Goal: Task Accomplishment & Management: Manage account settings

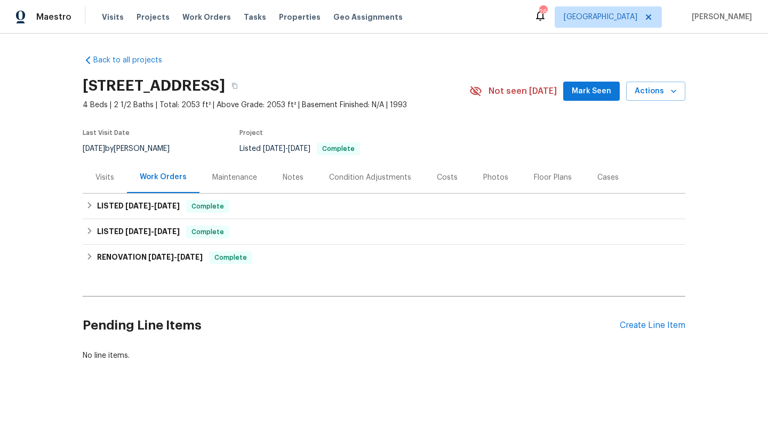
click at [145, 148] on div "7/28/2025 by Terry Tullar" at bounding box center [133, 148] width 100 height 13
copy div "7/28/2025 by Terry Tullar"
click at [161, 203] on span "8/13/25" at bounding box center [167, 205] width 26 height 7
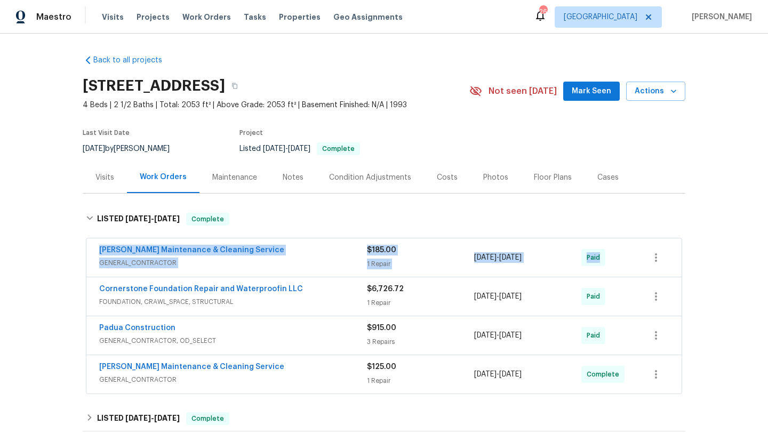
drag, startPoint x: 93, startPoint y: 243, endPoint x: 640, endPoint y: 264, distance: 547.1
click at [640, 264] on div "Baker's Maintenance & Cleaning Service GENERAL_CONTRACTOR $185.00 1 Repair 6/25…" at bounding box center [383, 257] width 595 height 38
copy div "Baker's Maintenance & Cleaning Service GENERAL_CONTRACTOR $185.00 1 Repair 6/25…"
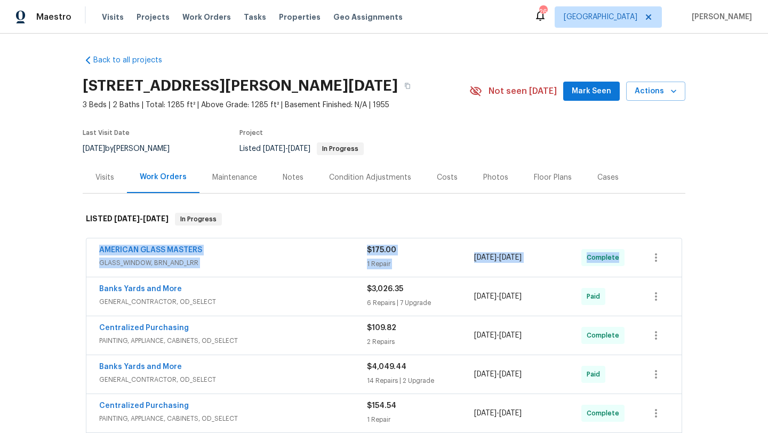
drag, startPoint x: 82, startPoint y: 248, endPoint x: 633, endPoint y: 258, distance: 551.0
click at [633, 258] on div "AMERICAN GLASS MASTERS GLASS_WINDOW, BRN_AND_LRR $175.00 1 Repair 7/24/2025 - 7…" at bounding box center [384, 394] width 603 height 317
copy div "AMERICAN GLASS MASTERS GLASS_WINDOW, BRN_AND_LRR $175.00 1 Repair 7/24/2025 - 7…"
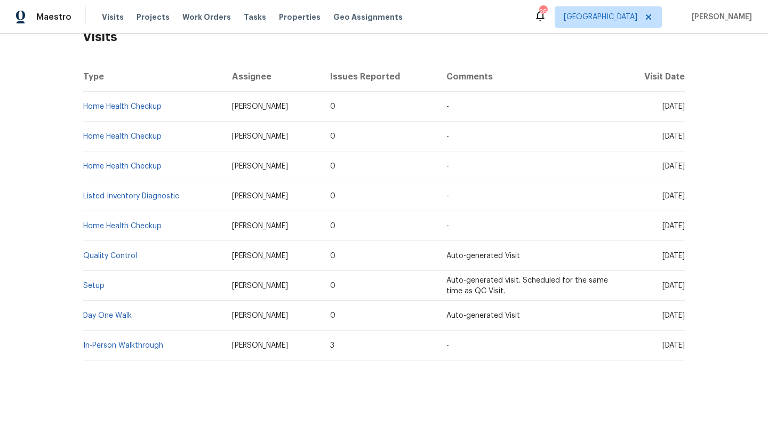
scroll to position [7, 0]
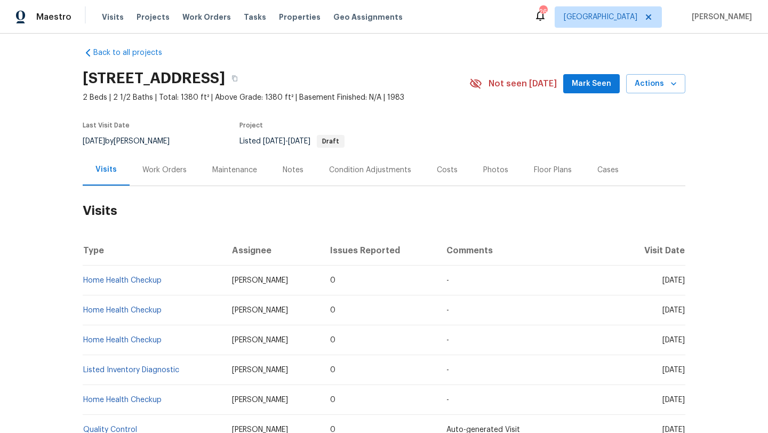
click at [150, 164] on div "Work Orders" at bounding box center [165, 169] width 70 height 31
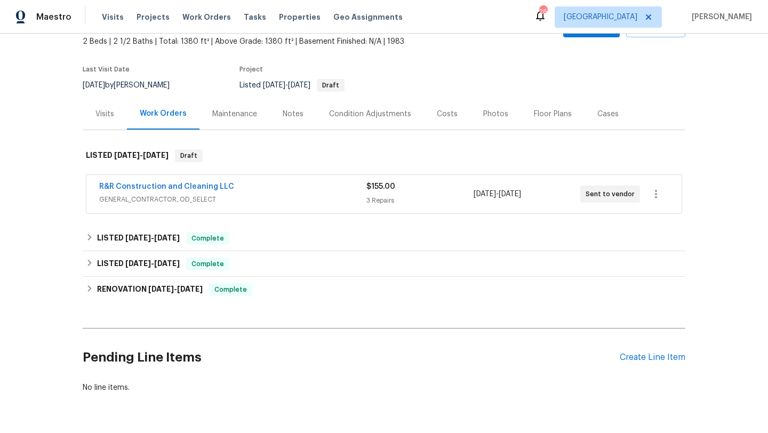
scroll to position [81, 0]
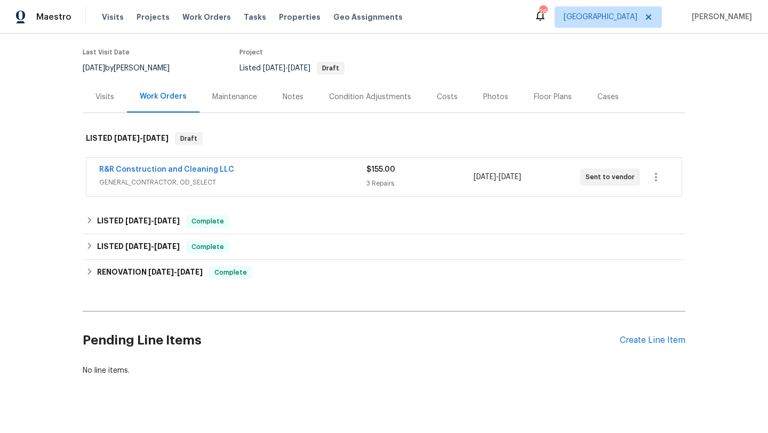
click at [278, 184] on span "GENERAL_CONTRACTOR, OD_SELECT" at bounding box center [232, 182] width 267 height 11
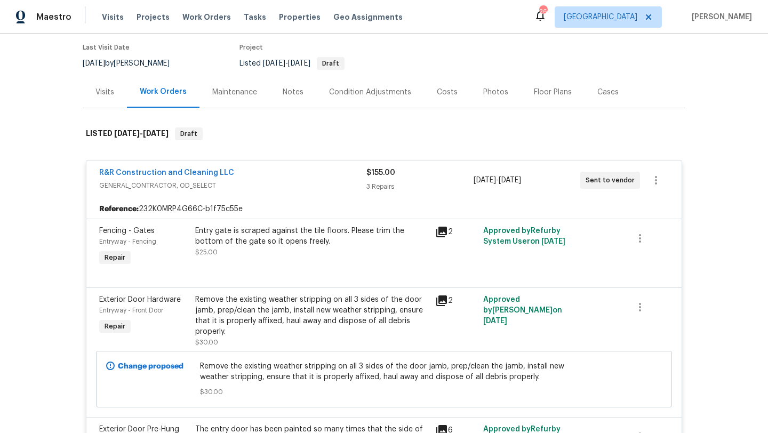
scroll to position [0, 0]
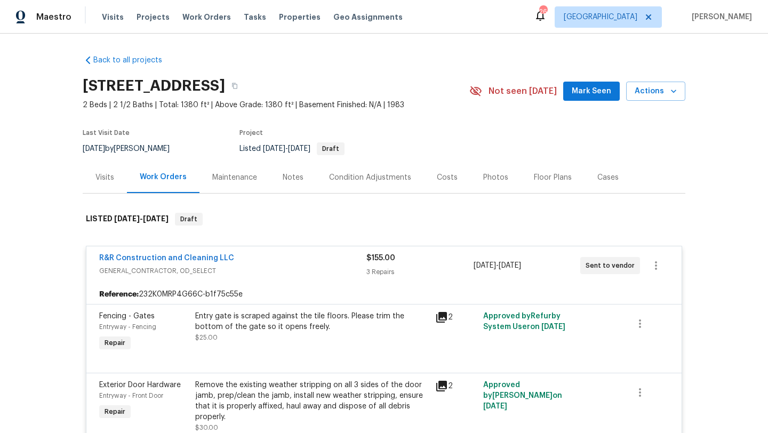
click at [101, 176] on div "Visits" at bounding box center [104, 177] width 19 height 11
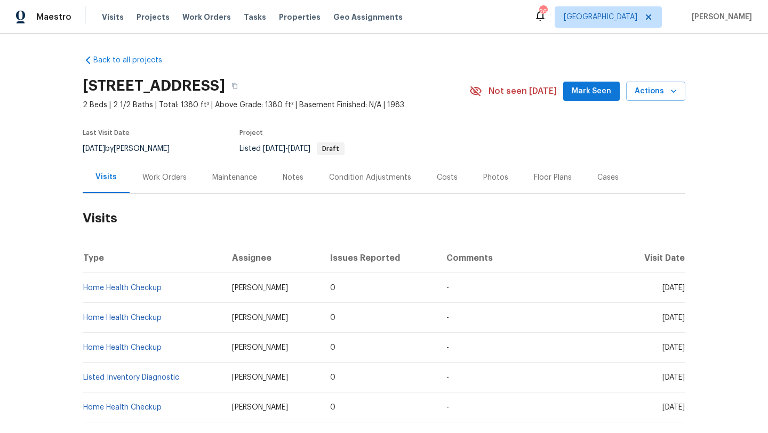
click at [151, 175] on div "Work Orders" at bounding box center [164, 177] width 44 height 11
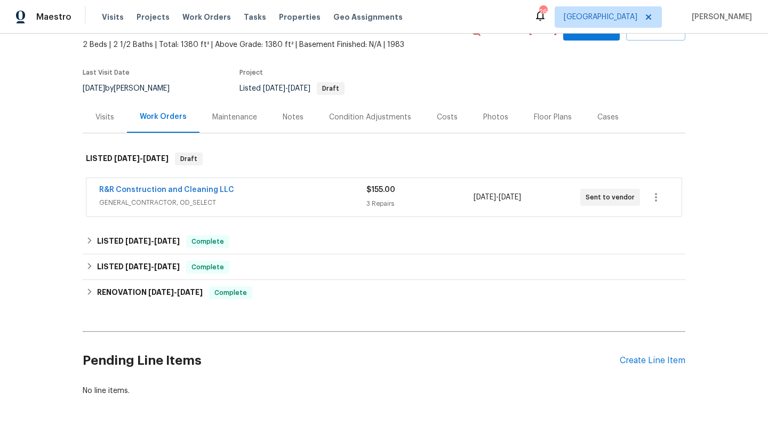
scroll to position [67, 0]
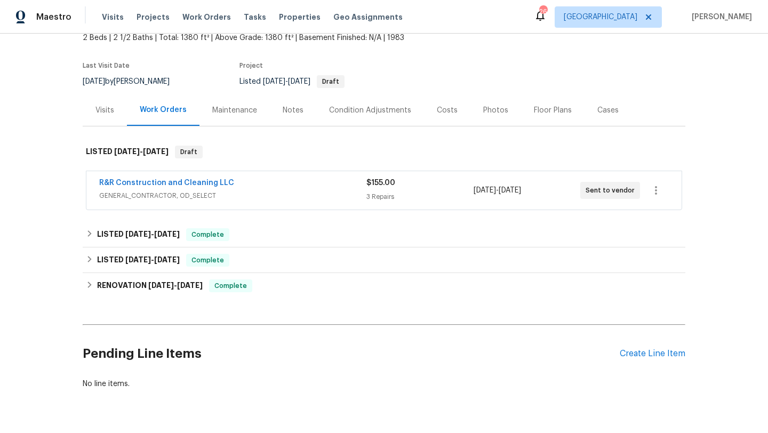
click at [288, 198] on span "GENERAL_CONTRACTOR, OD_SELECT" at bounding box center [232, 195] width 267 height 11
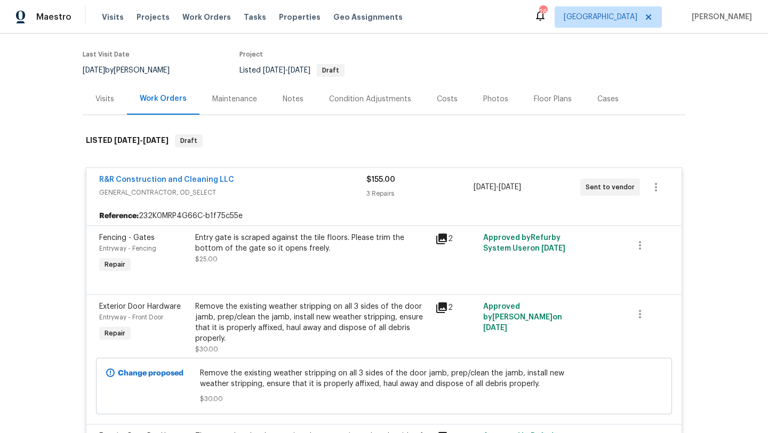
scroll to position [77, 0]
click at [289, 182] on div "R&R Construction and Cleaning LLC" at bounding box center [232, 181] width 267 height 13
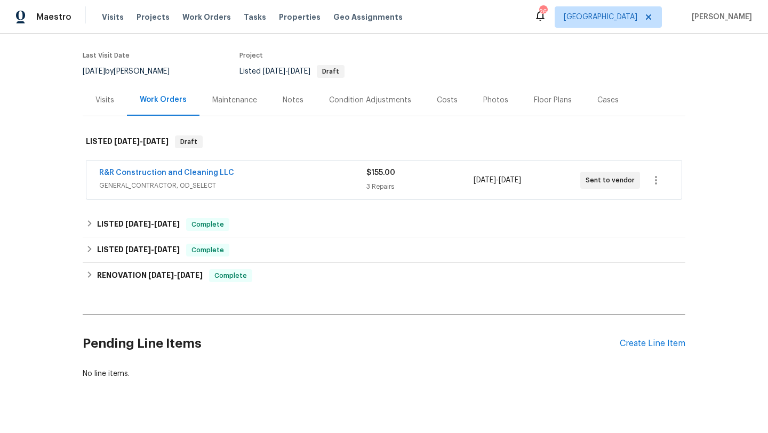
click at [129, 68] on div "8/22/2025 by Samuel Rivera" at bounding box center [133, 71] width 100 height 13
copy div "8/22/2025 by Samuel Rivera"
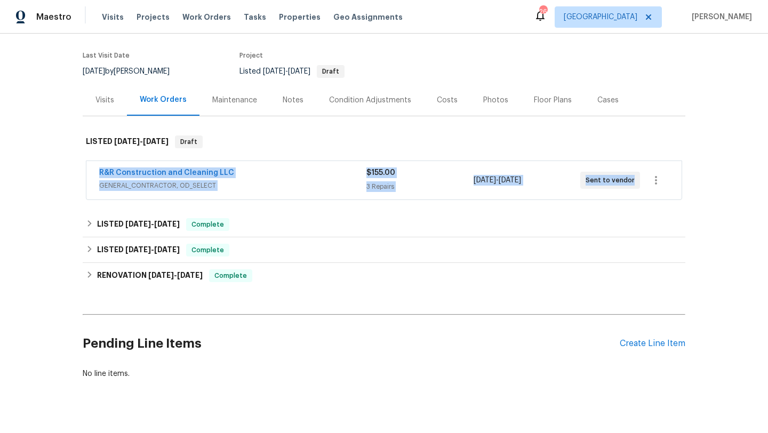
drag, startPoint x: 94, startPoint y: 171, endPoint x: 661, endPoint y: 173, distance: 566.9
click at [661, 173] on div "R&R Construction and Cleaning LLC GENERAL_CONTRACTOR, OD_SELECT $155.00 3 Repai…" at bounding box center [383, 180] width 595 height 38
copy div "R&R Construction and Cleaning LLC GENERAL_CONTRACTOR, OD_SELECT $155.00 3 Repai…"
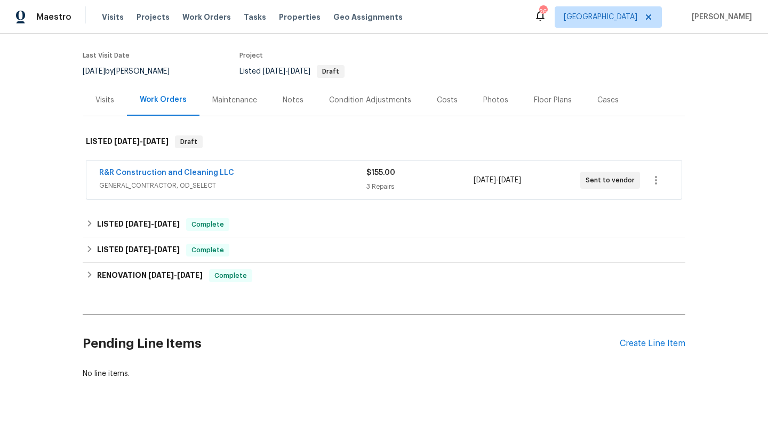
click at [604, 99] on div "Cases" at bounding box center [607, 100] width 21 height 11
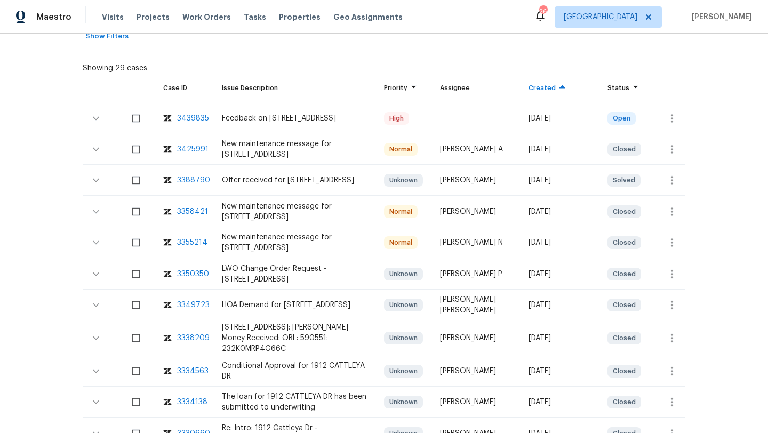
scroll to position [221, 0]
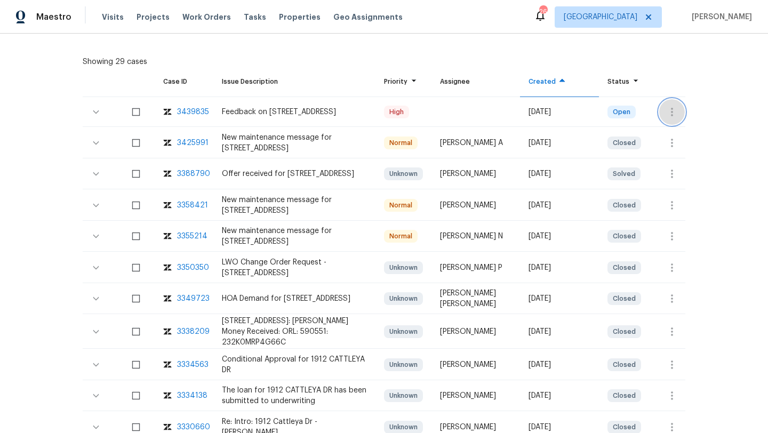
click at [663, 110] on button "button" at bounding box center [672, 112] width 26 height 26
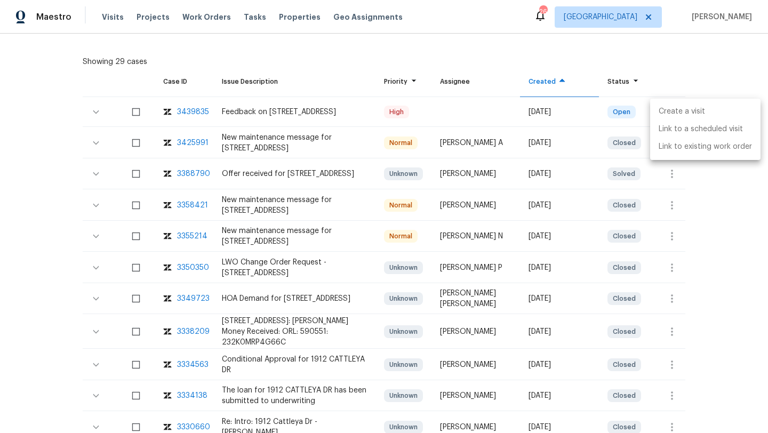
click at [663, 110] on li "Create a visit" at bounding box center [705, 112] width 110 height 18
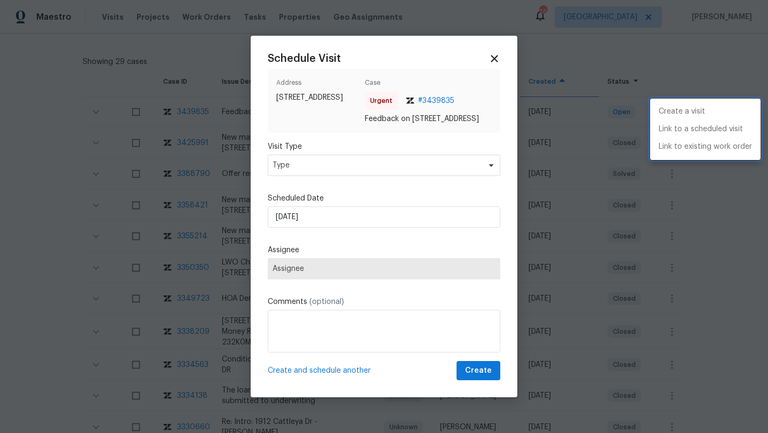
click at [317, 170] on div at bounding box center [384, 216] width 768 height 433
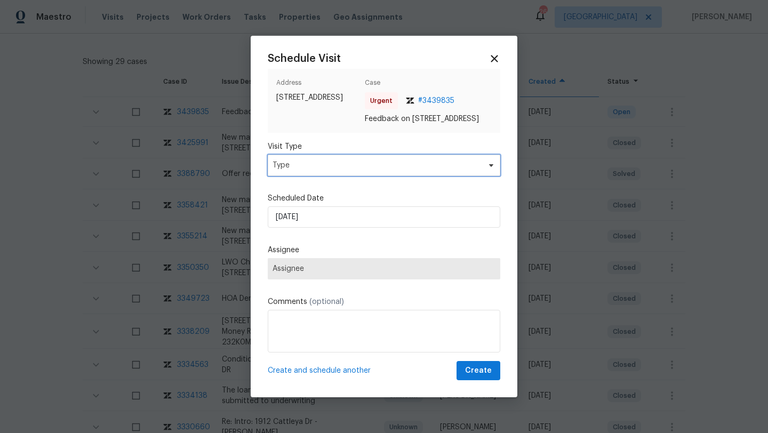
click at [306, 171] on span "Type" at bounding box center [376, 165] width 207 height 11
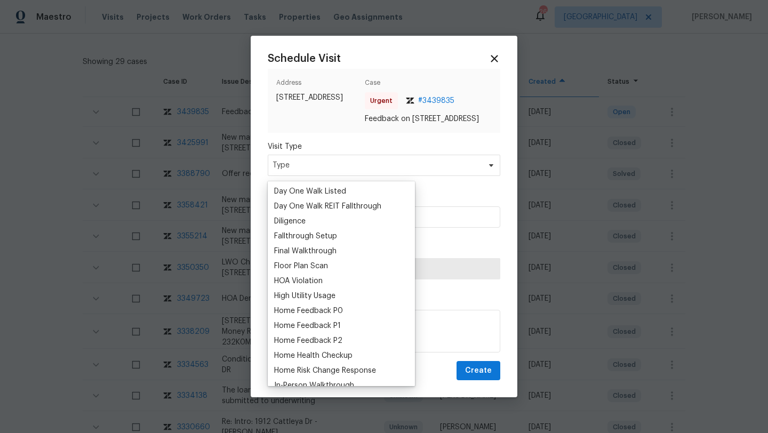
scroll to position [301, 0]
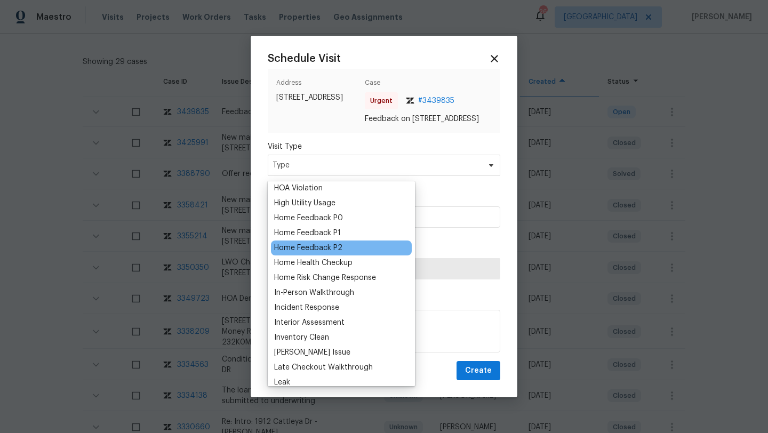
click at [317, 247] on div "Home Feedback P2" at bounding box center [308, 248] width 68 height 11
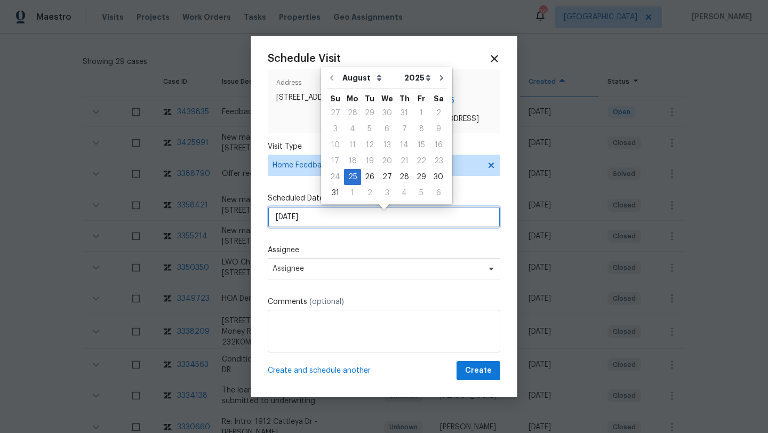
click at [308, 217] on input "25/08/2025" at bounding box center [384, 216] width 233 height 21
click at [337, 237] on div "Schedule Visit Address 1912 Cattleya Dr, Kissimmee, FL 34741 Case Urgent # 3439…" at bounding box center [384, 217] width 233 height 328
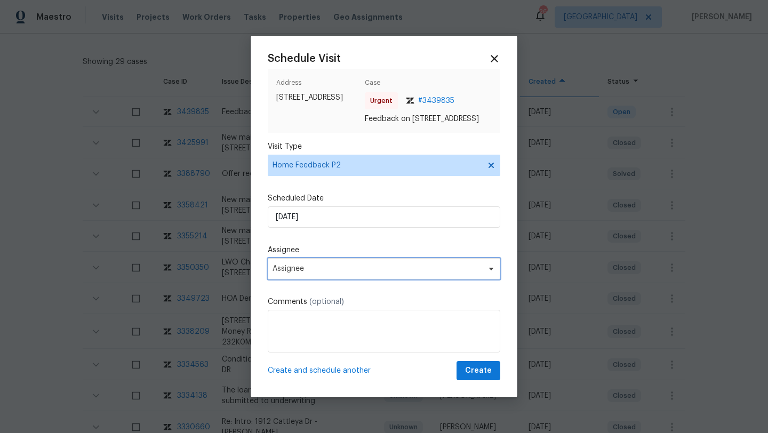
click at [283, 271] on span "Assignee" at bounding box center [377, 269] width 209 height 9
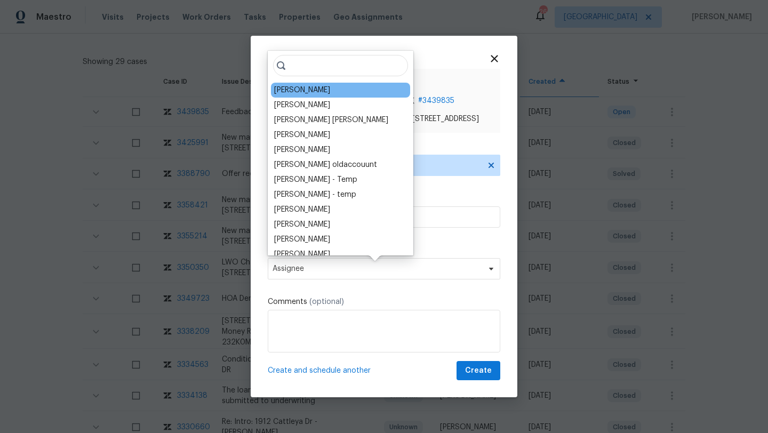
click at [307, 94] on div "Samuel Rivera" at bounding box center [302, 90] width 56 height 11
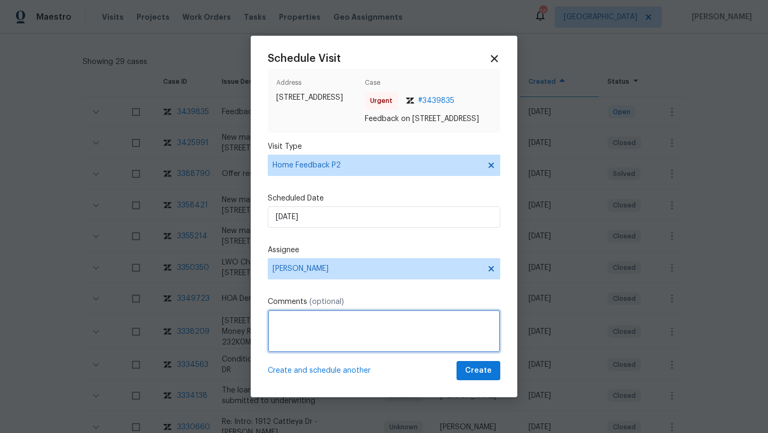
click at [275, 346] on textarea at bounding box center [384, 331] width 233 height 43
paste textarea "keypad is missing"
type textarea "We received a feedback stating "keypad is missing" Please check and let us know."
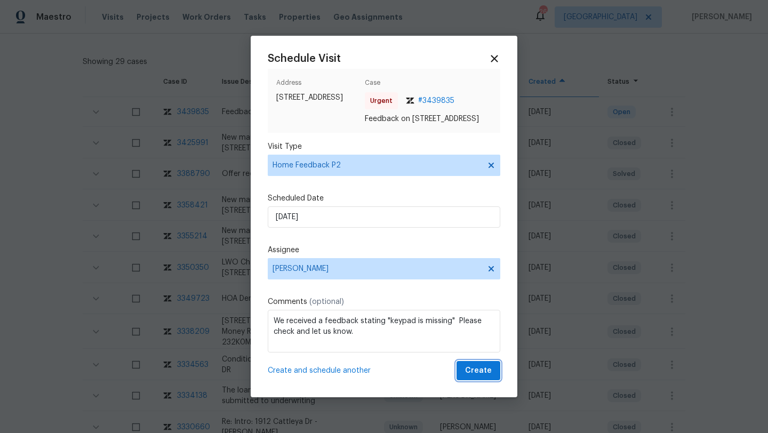
click at [478, 371] on span "Create" at bounding box center [478, 370] width 27 height 13
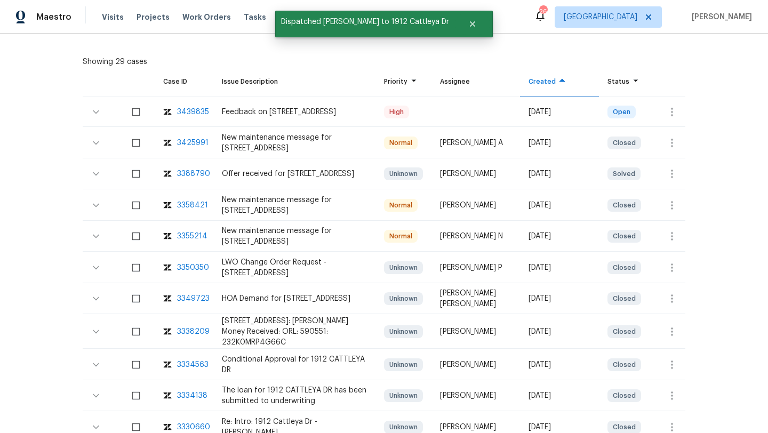
scroll to position [98, 0]
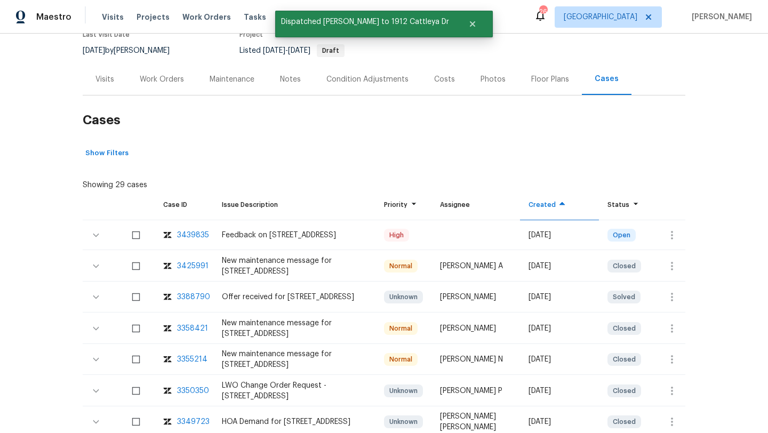
click at [117, 71] on div "Visits" at bounding box center [105, 78] width 44 height 31
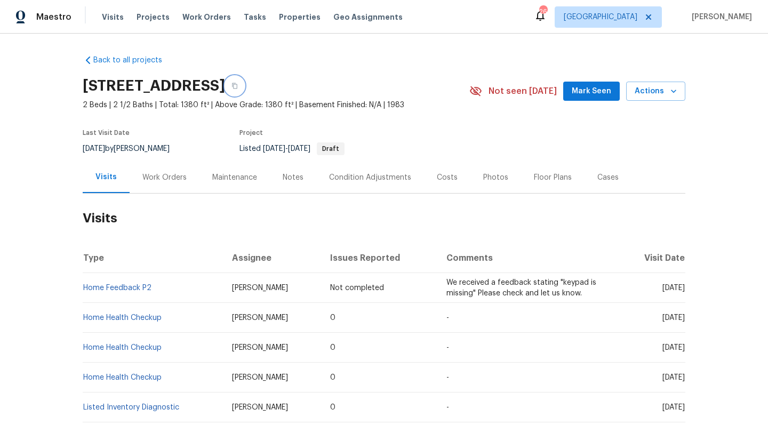
click at [237, 84] on icon "button" at bounding box center [234, 86] width 5 height 6
click at [637, 19] on span "Jacksonville" at bounding box center [601, 17] width 74 height 11
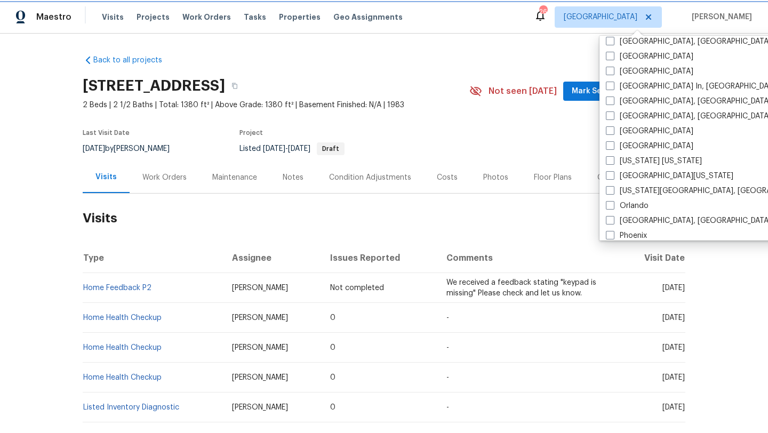
scroll to position [481, 0]
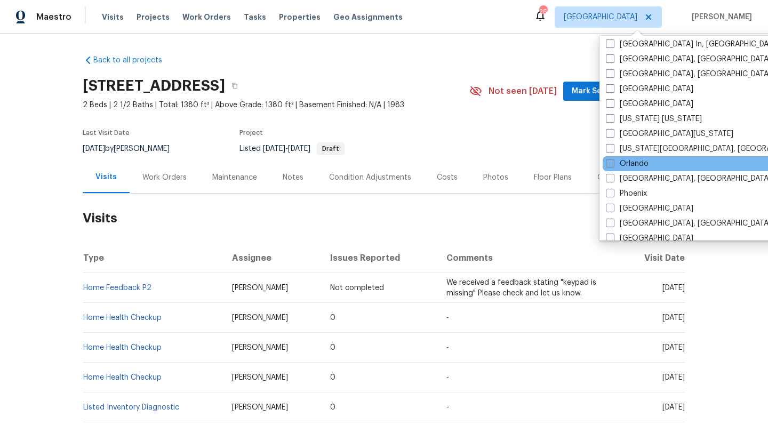
click at [611, 166] on span at bounding box center [610, 163] width 9 height 9
click at [611, 165] on input "Orlando" at bounding box center [609, 161] width 7 height 7
checkbox input "true"
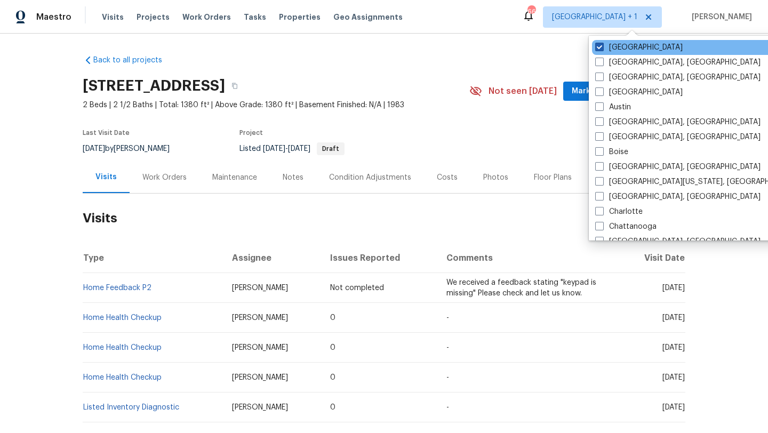
click at [597, 49] on span at bounding box center [599, 47] width 9 height 9
click at [597, 49] on input "Jacksonville" at bounding box center [598, 45] width 7 height 7
checkbox input "false"
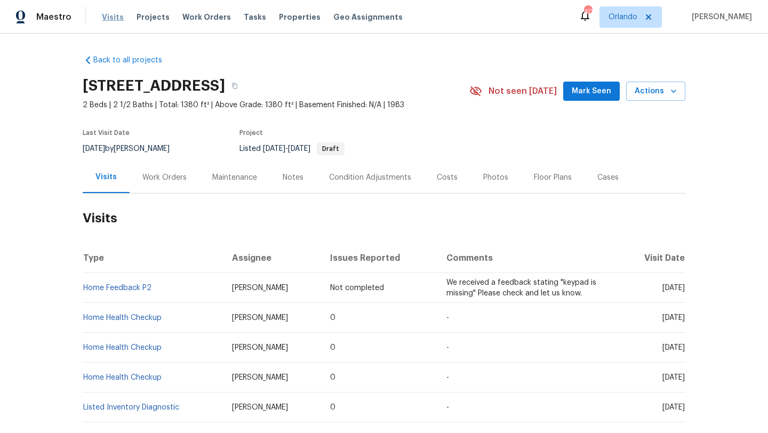
click at [116, 15] on span "Visits" at bounding box center [113, 17] width 22 height 11
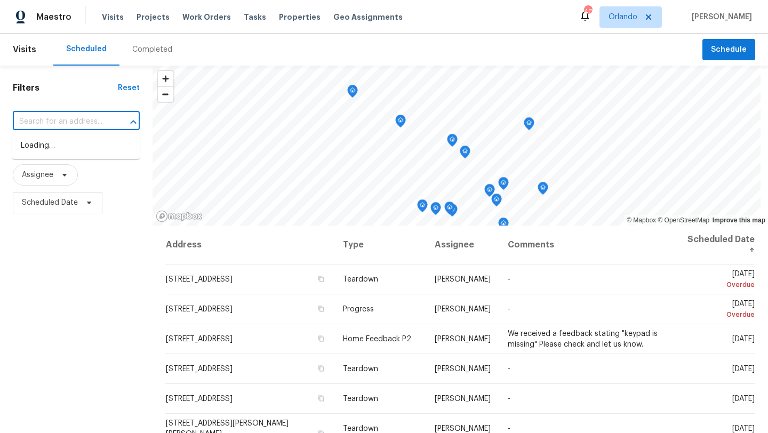
click at [85, 123] on input "text" at bounding box center [61, 122] width 97 height 17
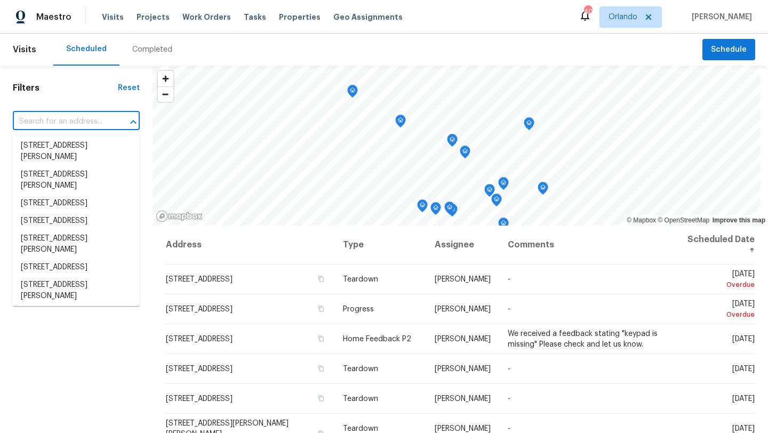
paste input "1912 Cattleya Dr, Kissimmee, FL 34741"
type input "1912 Cattleya Dr, Kissimmee, FL 34741"
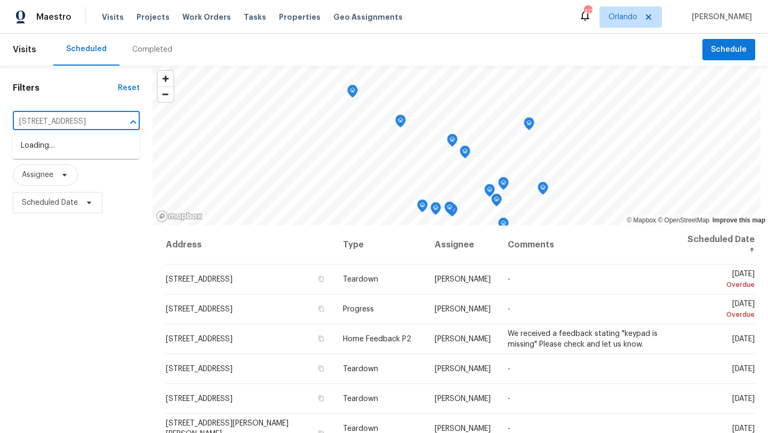
scroll to position [0, 39]
click at [84, 155] on li "1912 Cattleya Dr, Kissimmee, FL 34741" at bounding box center [75, 146] width 127 height 18
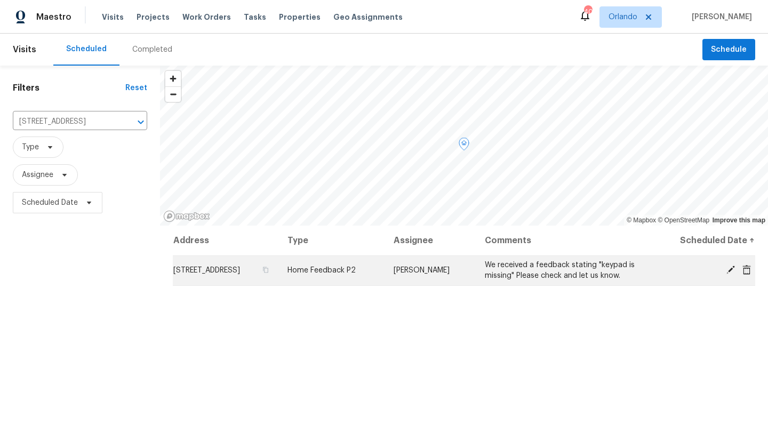
click at [734, 273] on icon at bounding box center [731, 270] width 10 height 10
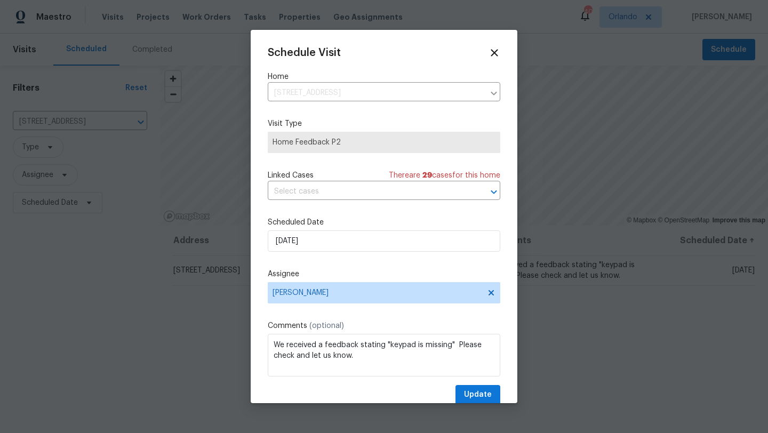
scroll to position [19, 0]
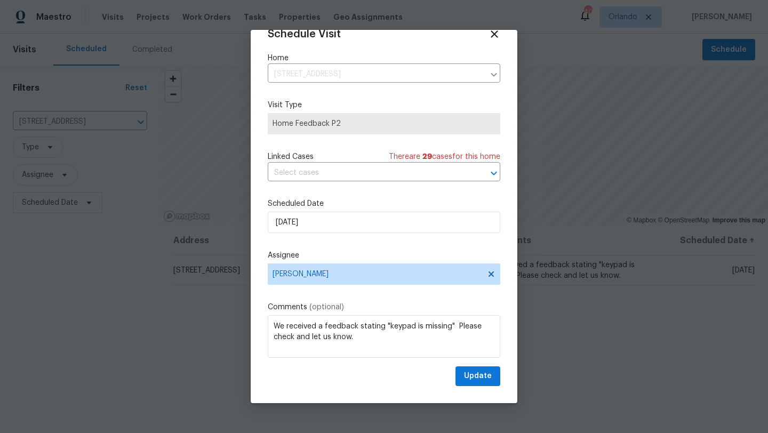
click at [334, 129] on span "Home Feedback P2" at bounding box center [384, 123] width 233 height 21
click at [334, 123] on span "Home Feedback P2" at bounding box center [384, 123] width 223 height 11
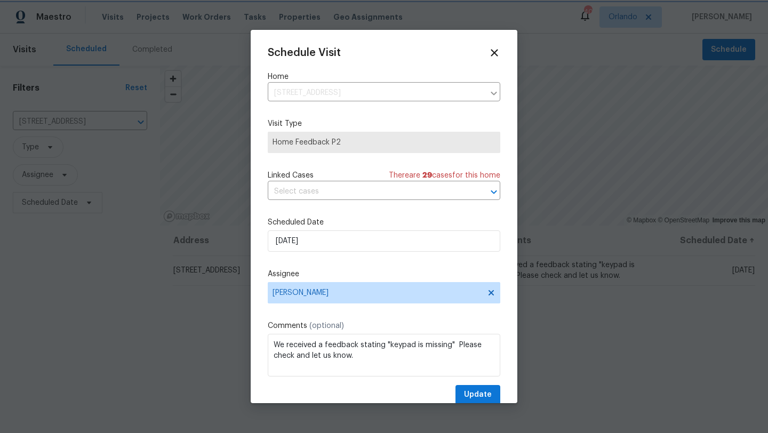
click at [734, 291] on div at bounding box center [384, 216] width 768 height 433
click at [495, 50] on icon at bounding box center [494, 52] width 7 height 7
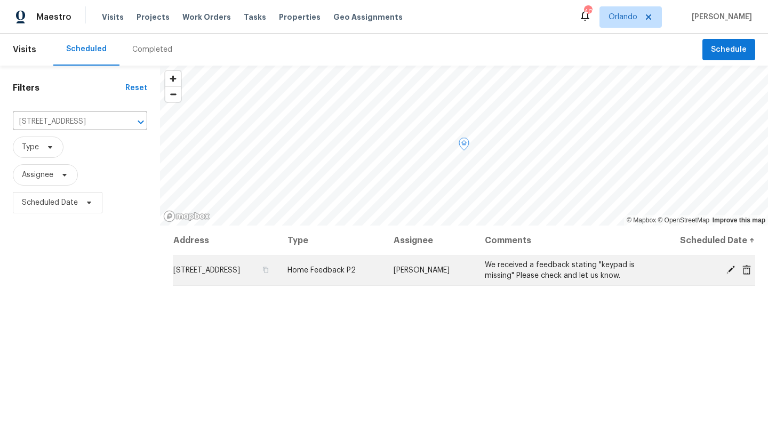
click at [747, 271] on icon at bounding box center [746, 270] width 9 height 10
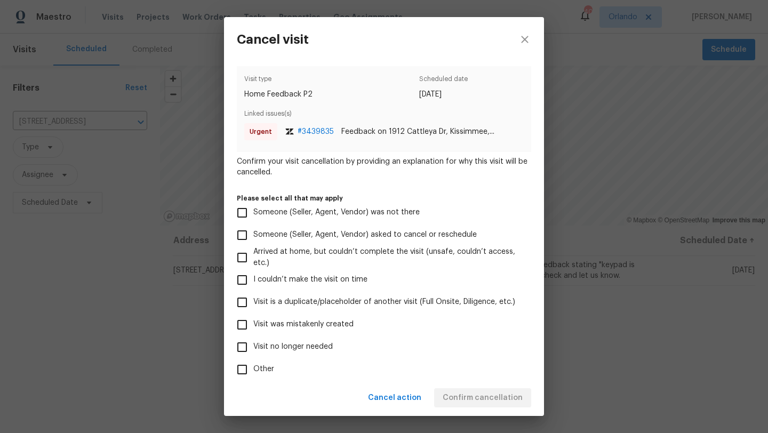
scroll to position [58, 0]
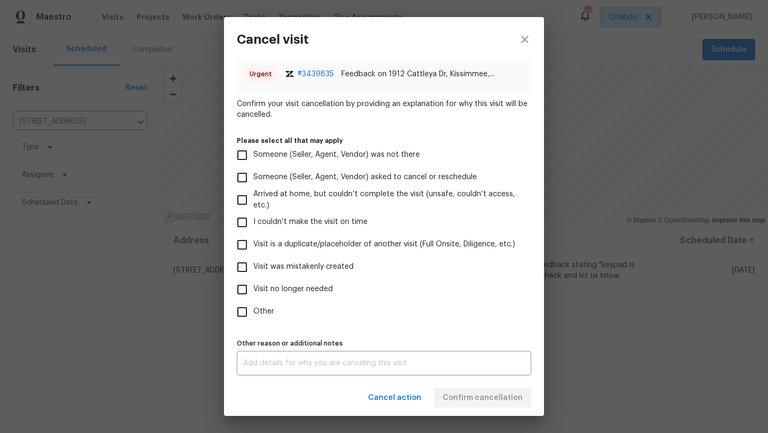
click at [255, 307] on span "Other" at bounding box center [263, 311] width 21 height 11
click at [253, 307] on input "Other" at bounding box center [242, 312] width 22 height 22
checkbox input "true"
click at [271, 356] on div "x Other reason or additional notes" at bounding box center [384, 363] width 294 height 25
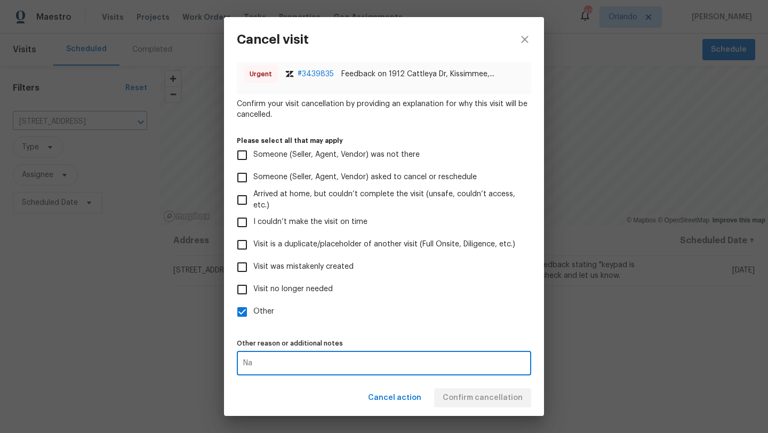
type textarea "Na"
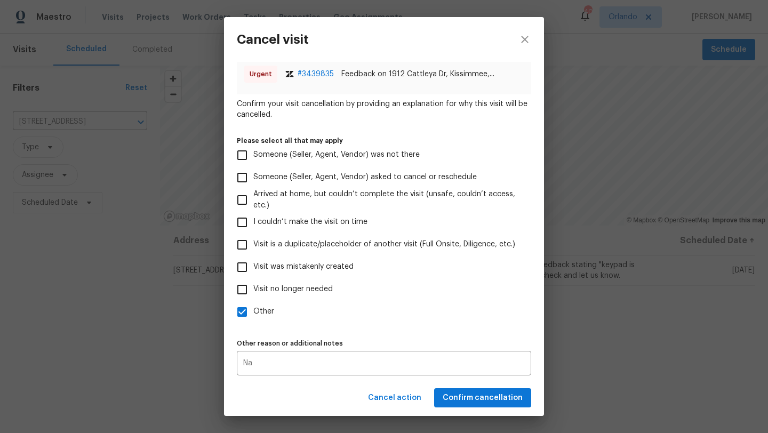
click at [479, 403] on div "Cancel action Confirm cancellation" at bounding box center [384, 398] width 320 height 37
click at [479, 403] on span "Confirm cancellation" at bounding box center [483, 397] width 80 height 13
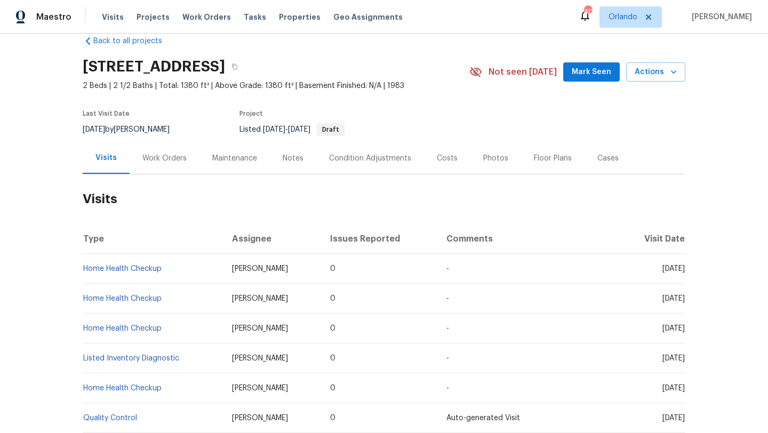
scroll to position [51, 0]
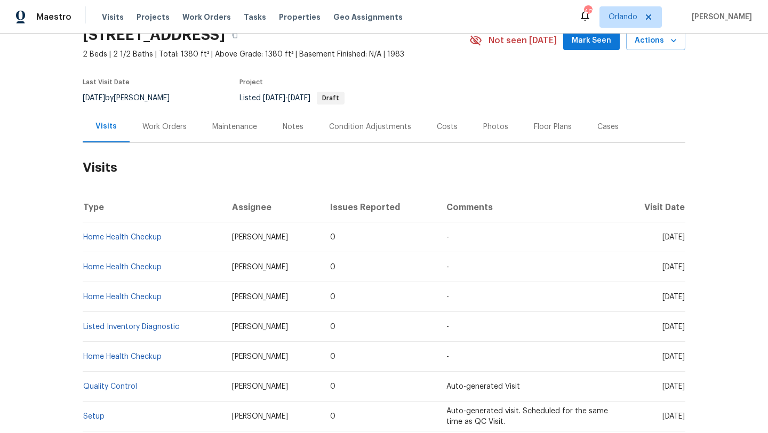
click at [604, 124] on div "Cases" at bounding box center [607, 127] width 21 height 11
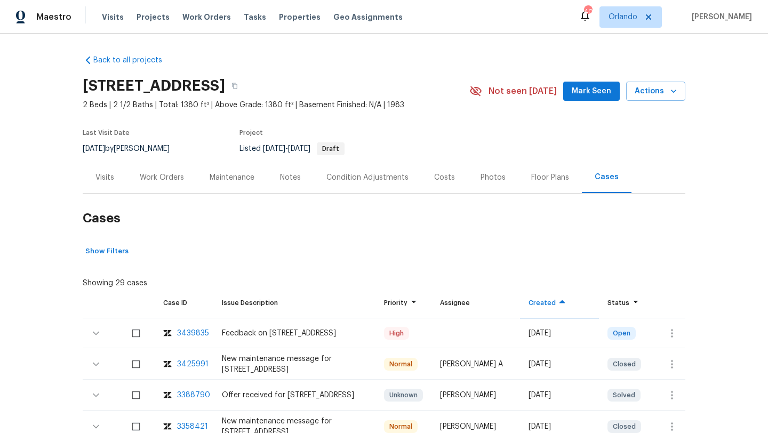
click at [105, 173] on div "Visits" at bounding box center [104, 177] width 19 height 11
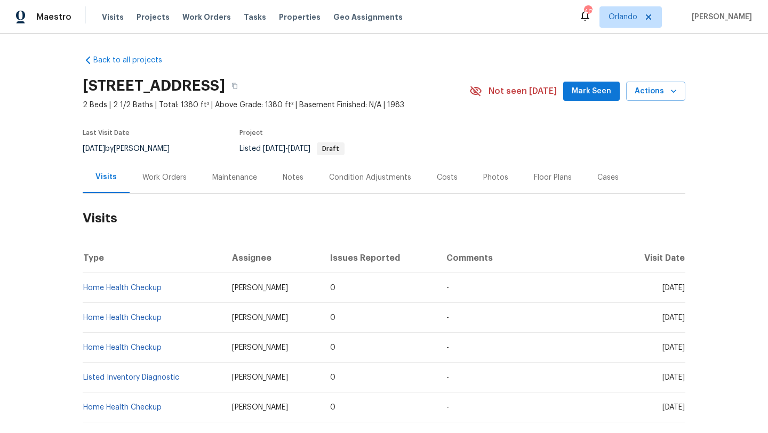
click at [599, 178] on div "Cases" at bounding box center [607, 177] width 21 height 11
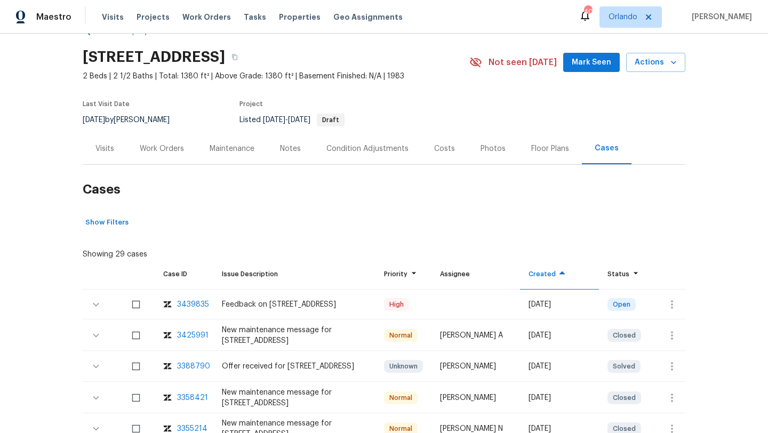
scroll to position [56, 0]
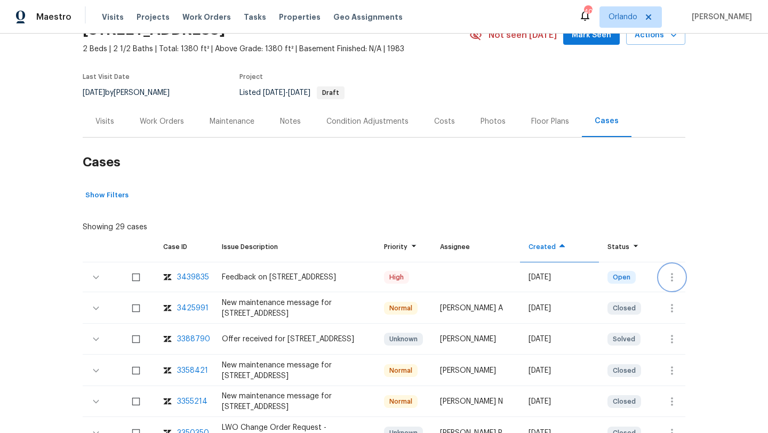
click at [671, 275] on icon "button" at bounding box center [672, 277] width 13 height 13
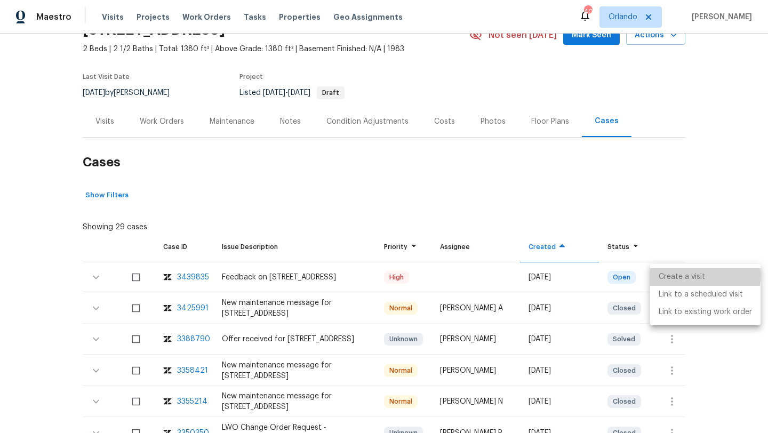
click at [668, 275] on li "Create a visit" at bounding box center [705, 277] width 110 height 18
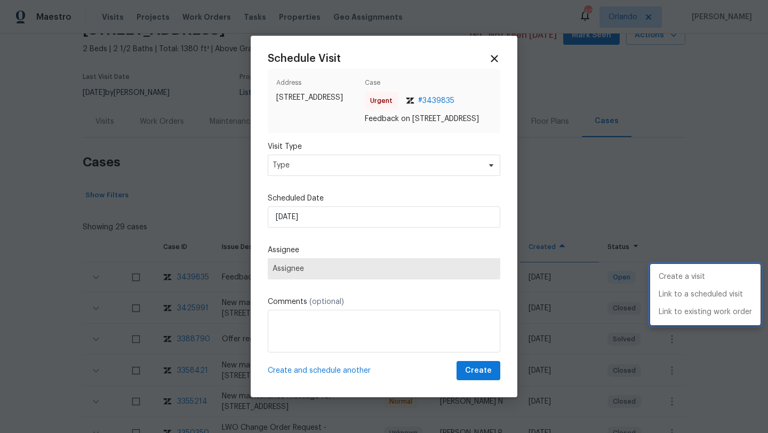
click at [285, 171] on div at bounding box center [384, 216] width 768 height 433
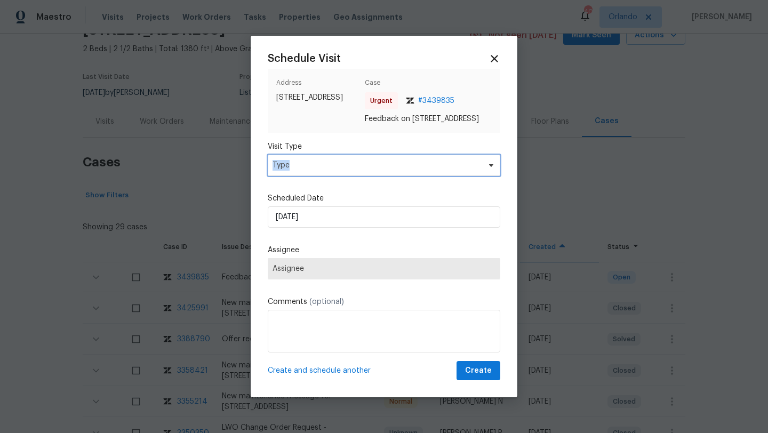
click at [285, 171] on span "Type" at bounding box center [376, 165] width 207 height 11
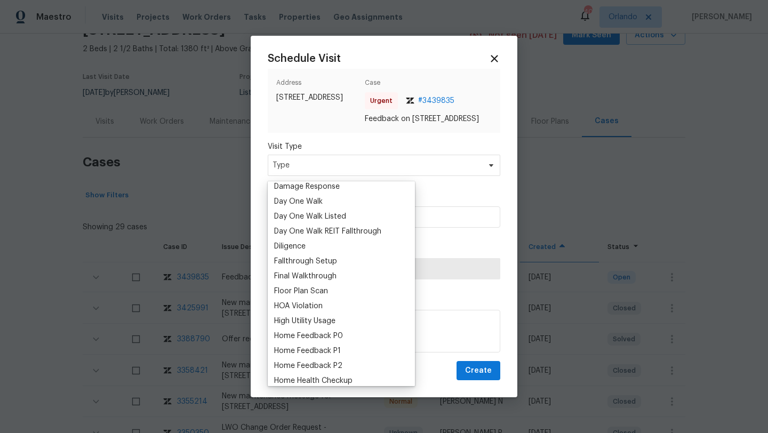
scroll to position [184, 0]
click at [315, 349] on div "Home Feedback P1" at bounding box center [307, 350] width 67 height 11
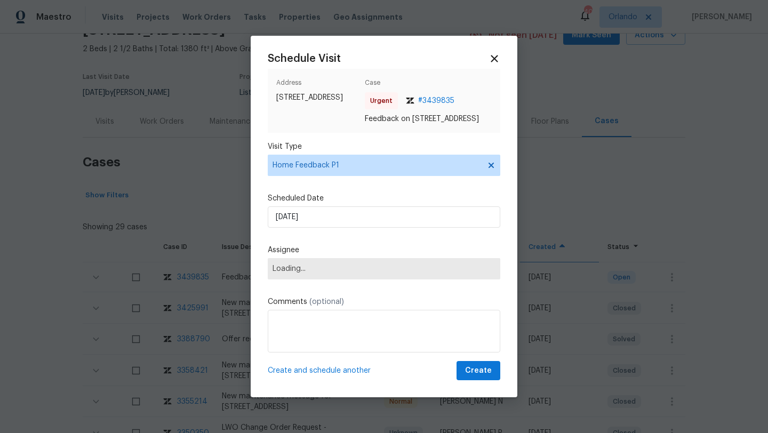
click at [293, 273] on span "Loading..." at bounding box center [384, 269] width 223 height 9
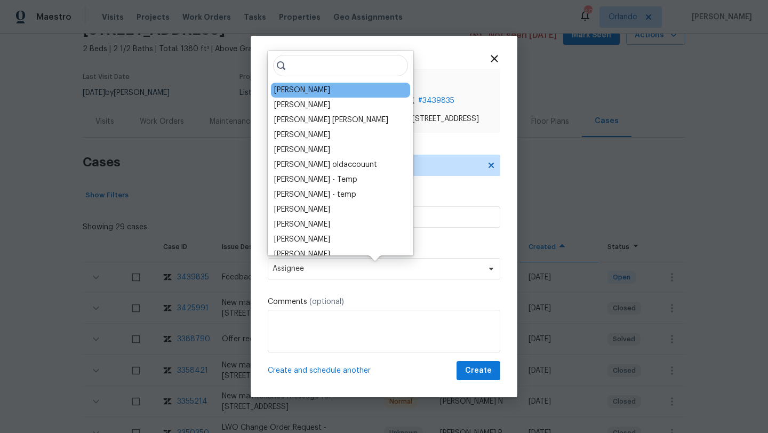
click at [289, 91] on div "Samuel Rivera" at bounding box center [302, 90] width 56 height 11
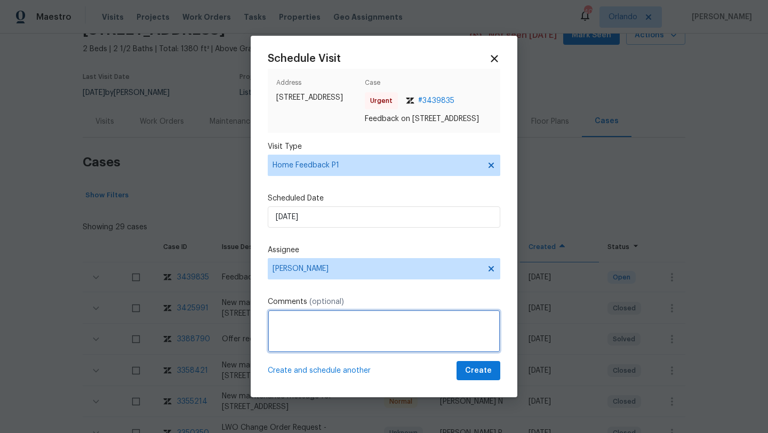
click at [310, 335] on textarea at bounding box center [384, 331] width 233 height 43
paste textarea "keypad is missing"
click at [360, 338] on textarea "We received a feedback stating "keypad is missing" please check and advise. Tha…" at bounding box center [384, 331] width 233 height 43
type textarea "We received a feedback stating "keypad is missing" please check and advise. Tha…"
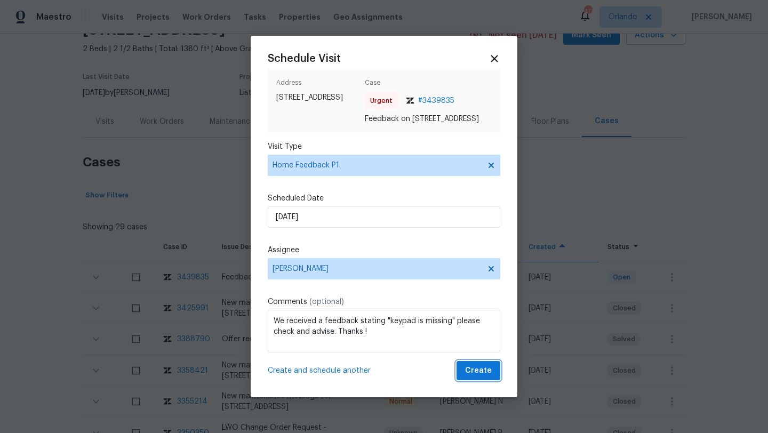
click at [473, 377] on span "Create" at bounding box center [478, 370] width 27 height 13
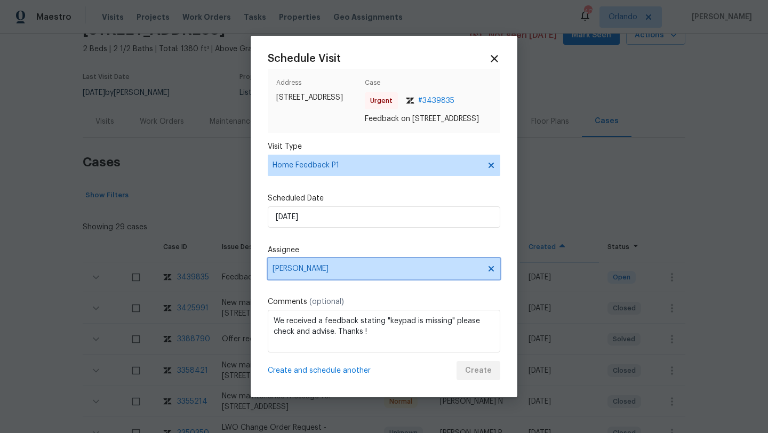
click at [409, 269] on span "Samuel Rivera" at bounding box center [384, 268] width 233 height 21
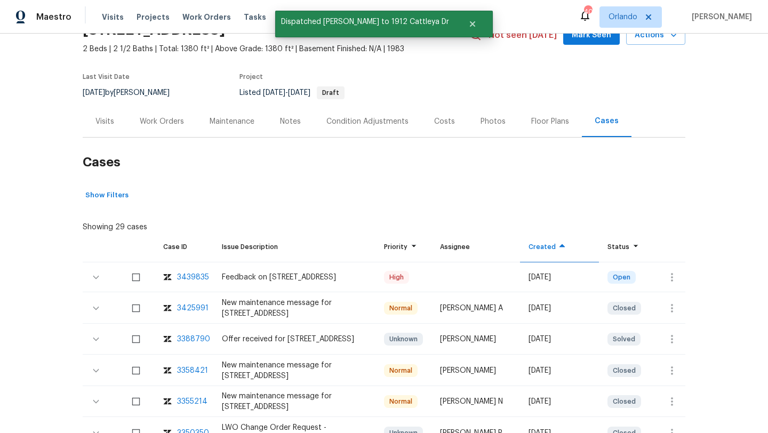
click at [98, 124] on div "Visits" at bounding box center [104, 121] width 19 height 11
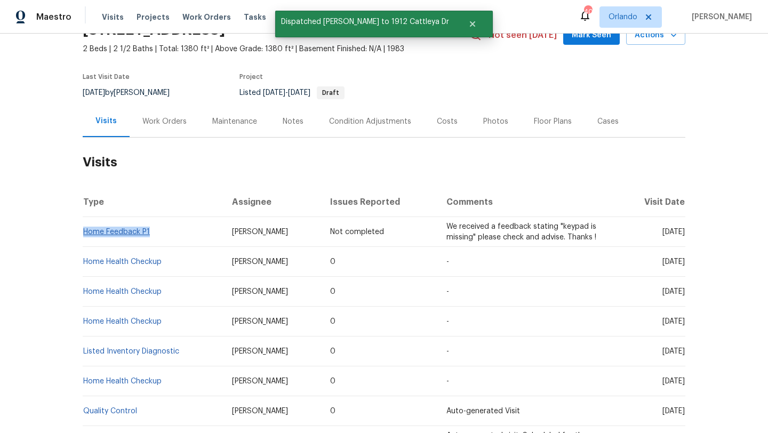
drag, startPoint x: 167, startPoint y: 237, endPoint x: 85, endPoint y: 235, distance: 81.6
click at [85, 235] on td "Home Feedback P1" at bounding box center [153, 232] width 141 height 30
copy link "Home Feedback P1"
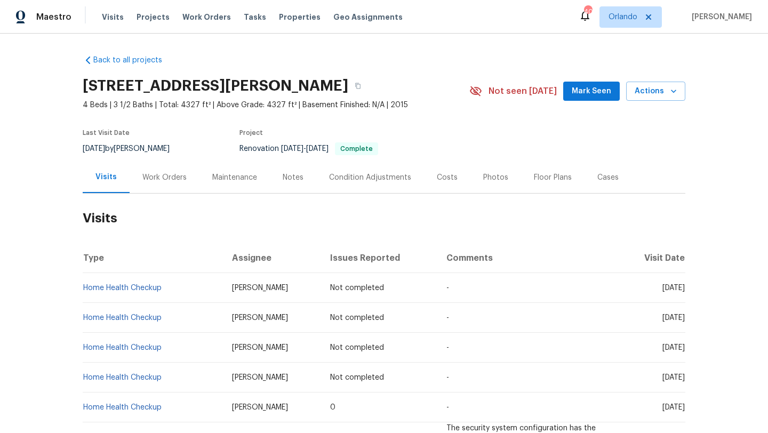
click at [148, 176] on div "Work Orders" at bounding box center [164, 177] width 44 height 11
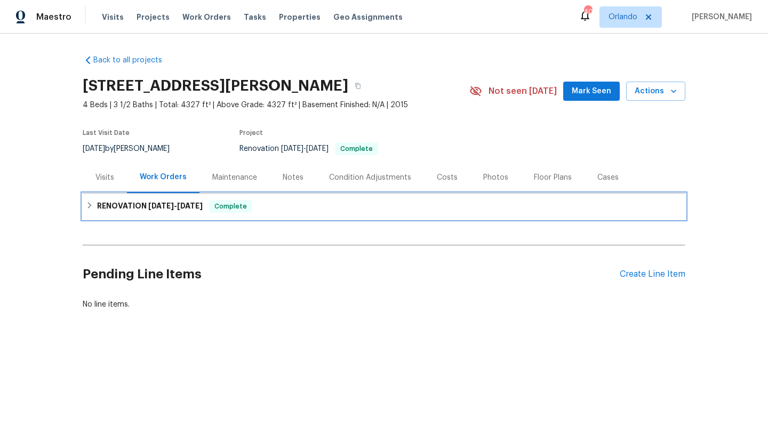
click at [148, 204] on span "[DATE]" at bounding box center [161, 205] width 26 height 7
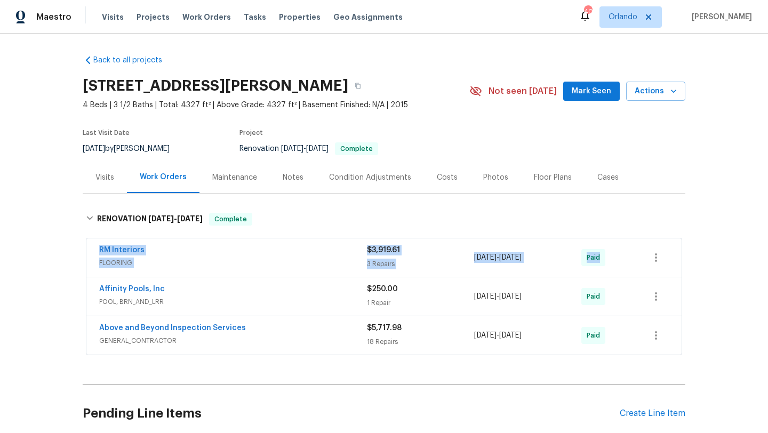
drag, startPoint x: 93, startPoint y: 250, endPoint x: 625, endPoint y: 260, distance: 532.4
click at [626, 261] on div "RM Interiors FLOORING $3,919.61 3 Repairs 3/11/2025 - 3/17/2025 Paid" at bounding box center [383, 257] width 595 height 38
copy div "RM Interiors FLOORING $3,919.61 3 Repairs 3/11/2025 - 3/17/2025 Paid"
click at [260, 247] on div "RM Interiors" at bounding box center [233, 251] width 268 height 13
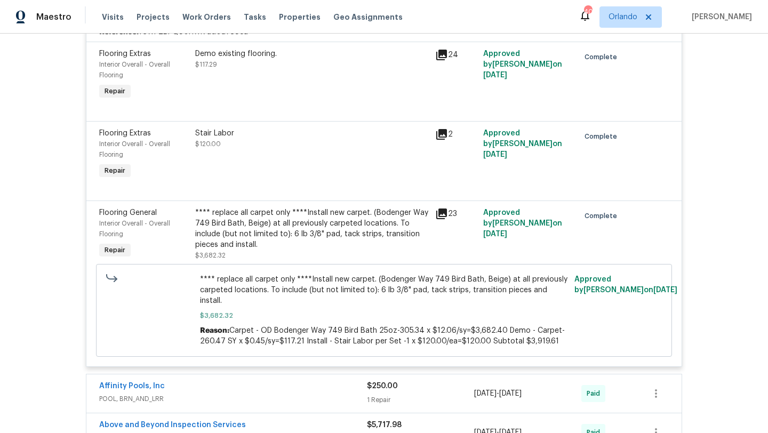
scroll to position [275, 0]
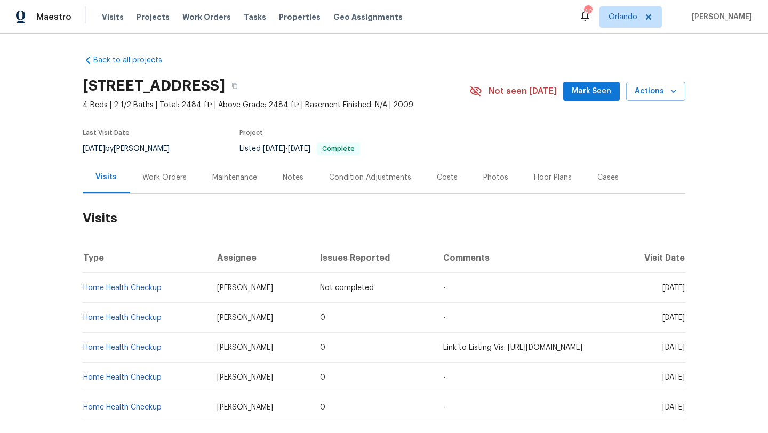
click at [165, 178] on div "Work Orders" at bounding box center [164, 177] width 44 height 11
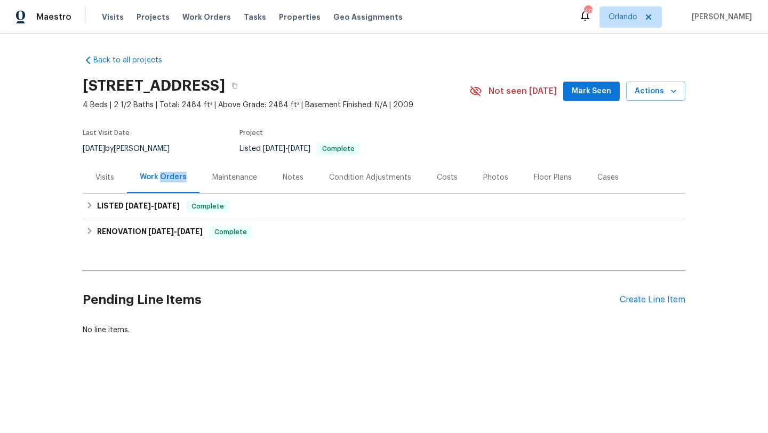
click at [165, 178] on div "Work Orders" at bounding box center [163, 177] width 47 height 11
click at [153, 205] on span "5/10/25 - 5/12/25" at bounding box center [152, 205] width 54 height 7
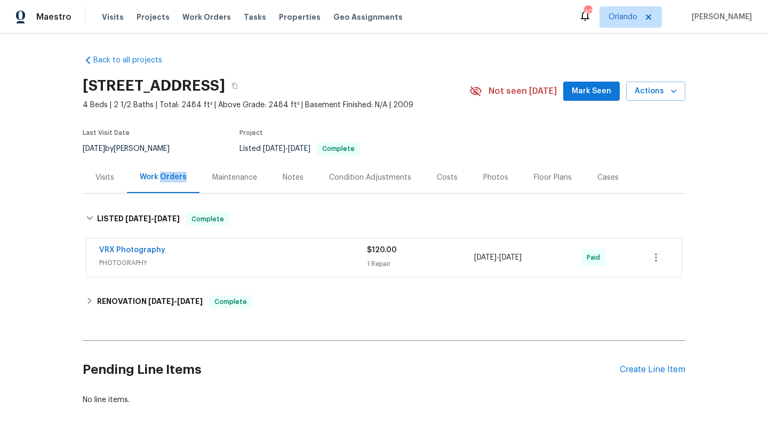
click at [132, 144] on div "8/21/2025 by Chris Fuentes" at bounding box center [133, 148] width 100 height 13
copy div "8/21/2025 by Chris Fuentes"
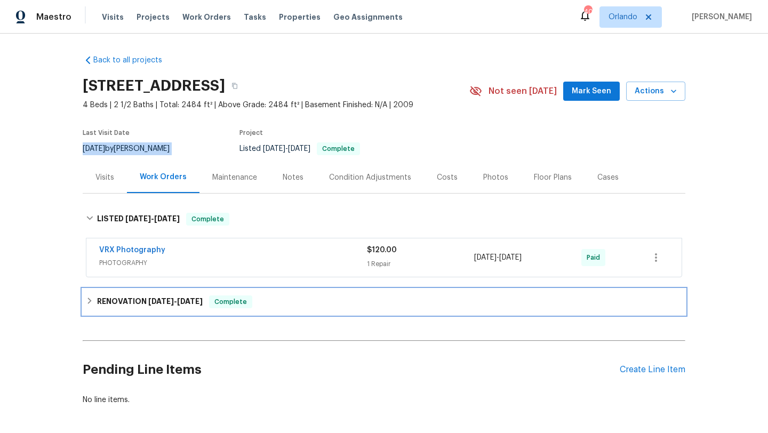
click at [110, 300] on h6 "RENOVATION 4/22/25 - 5/26/25" at bounding box center [150, 301] width 106 height 13
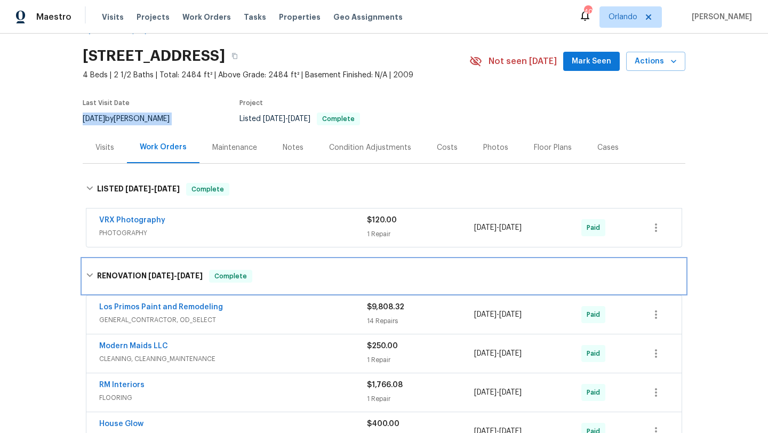
scroll to position [35, 0]
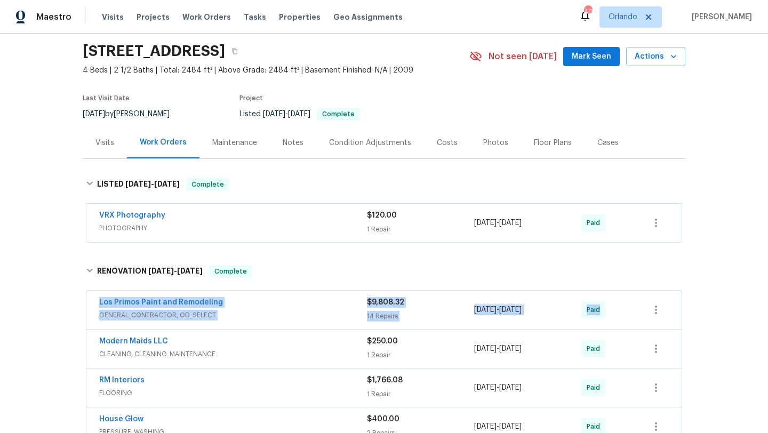
drag, startPoint x: 89, startPoint y: 299, endPoint x: 661, endPoint y: 319, distance: 572.1
click at [665, 321] on div "Los Primos Paint and Remodeling GENERAL_CONTRACTOR, OD_SELECT $9,808.32 14 Repa…" at bounding box center [383, 310] width 595 height 38
copy div "Los Primos Paint and Remodeling GENERAL_CONTRACTOR, OD_SELECT $9,808.32 14 Repa…"
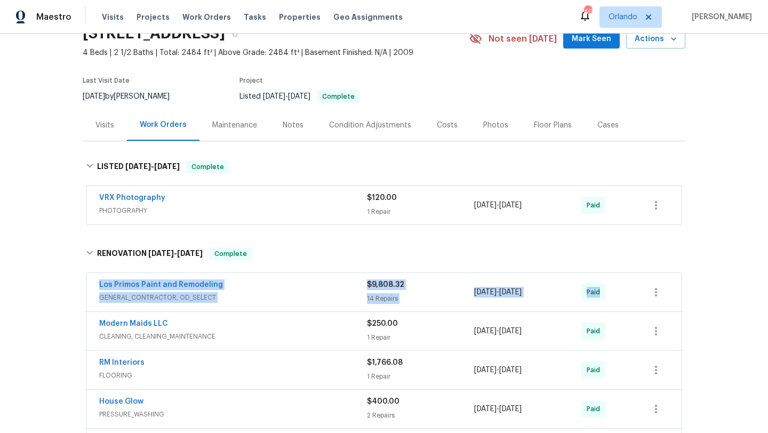
scroll to position [60, 0]
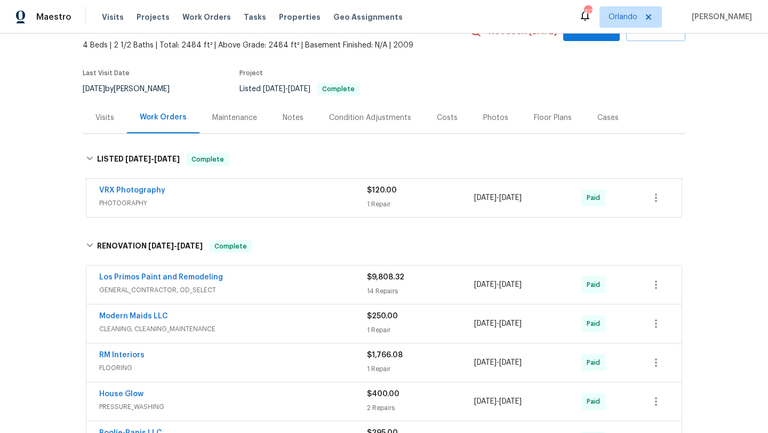
click at [104, 112] on div "Visits" at bounding box center [105, 117] width 44 height 31
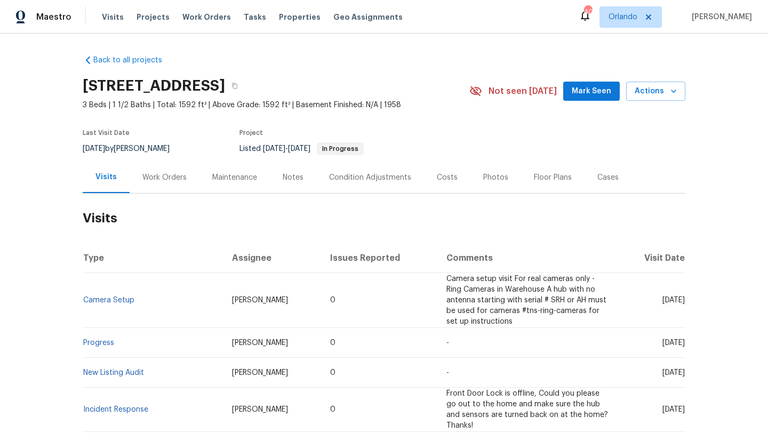
click at [147, 149] on div "[DATE] by [PERSON_NAME]" at bounding box center [133, 148] width 100 height 13
copy div "[DATE] by [PERSON_NAME]"
click at [157, 173] on div "Work Orders" at bounding box center [164, 177] width 44 height 11
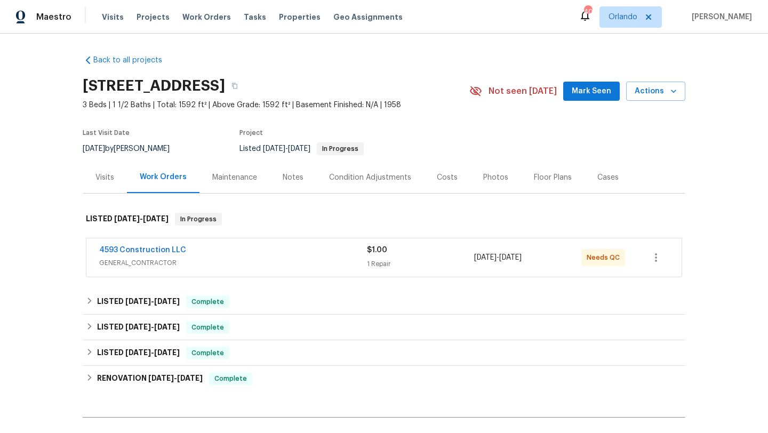
click at [239, 248] on div "4593 Construction LLC" at bounding box center [233, 251] width 268 height 13
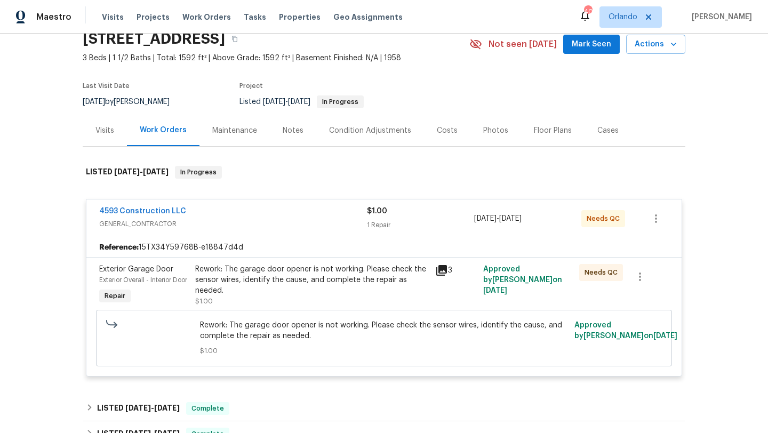
scroll to position [62, 0]
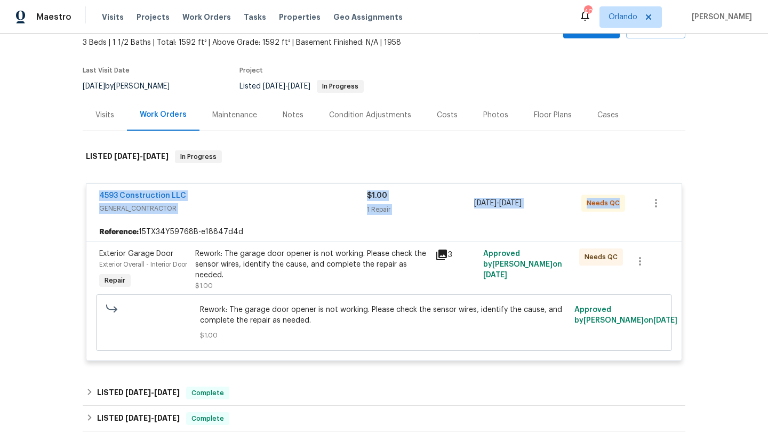
drag, startPoint x: 121, startPoint y: 193, endPoint x: 670, endPoint y: 203, distance: 550.0
click at [677, 203] on div "4593 Construction LLC GENERAL_CONTRACTOR $1.00 1 Repair [DATE] - [DATE] Needs QC" at bounding box center [383, 203] width 595 height 38
copy div "4593 Construction LLC GENERAL_CONTRACTOR $1.00 1 Repair [DATE] - [DATE] Needs QC"
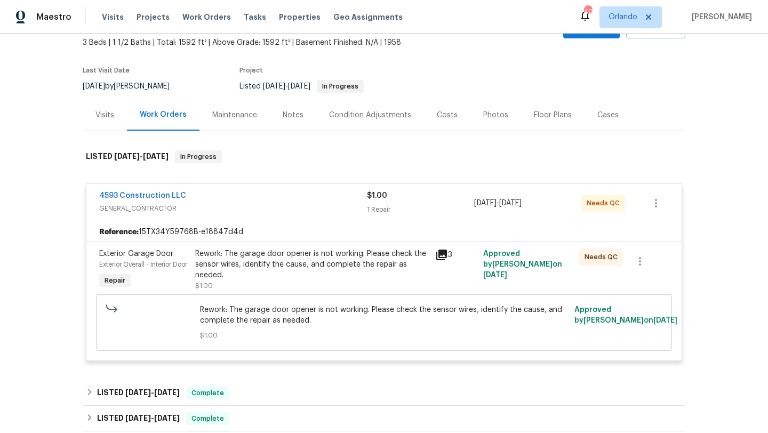
click at [609, 112] on div "Cases" at bounding box center [607, 115] width 21 height 11
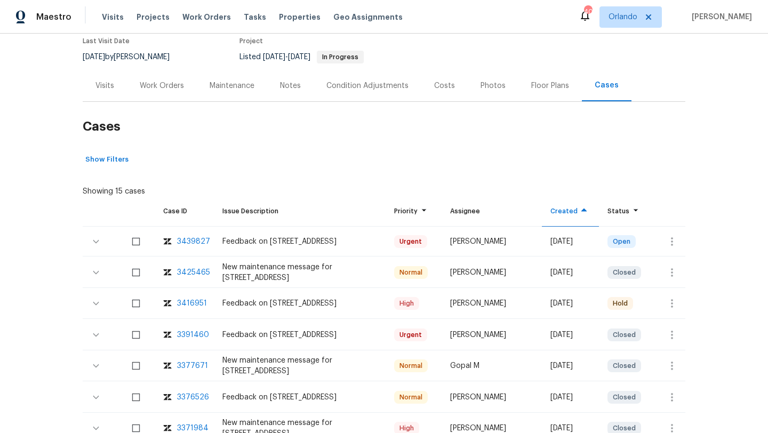
scroll to position [130, 0]
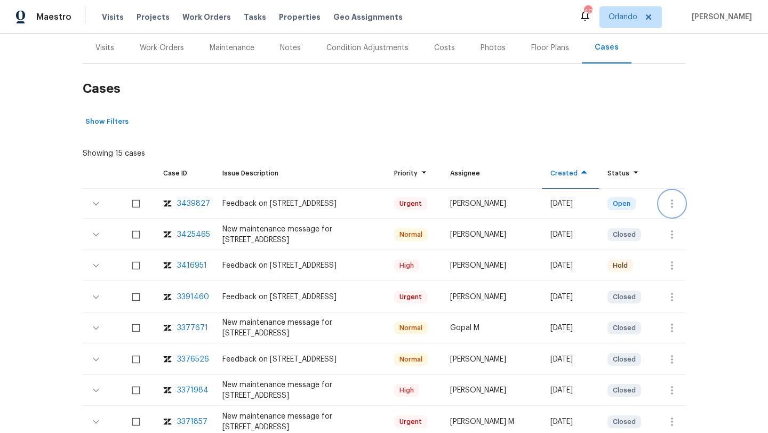
click at [673, 204] on icon "button" at bounding box center [672, 203] width 2 height 9
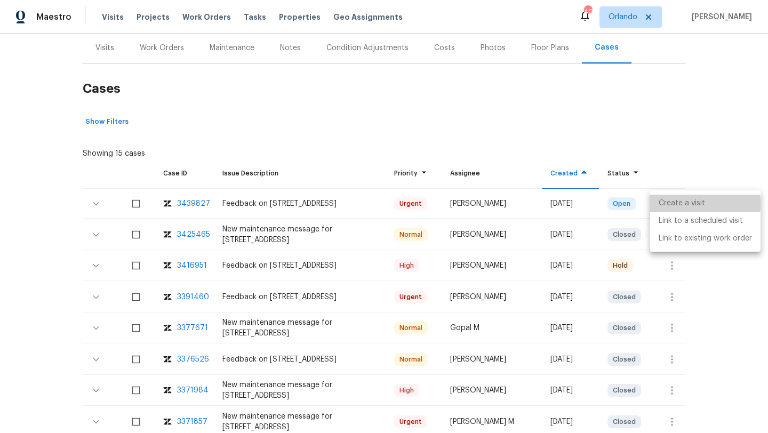
click at [670, 204] on li "Create a visit" at bounding box center [705, 204] width 110 height 18
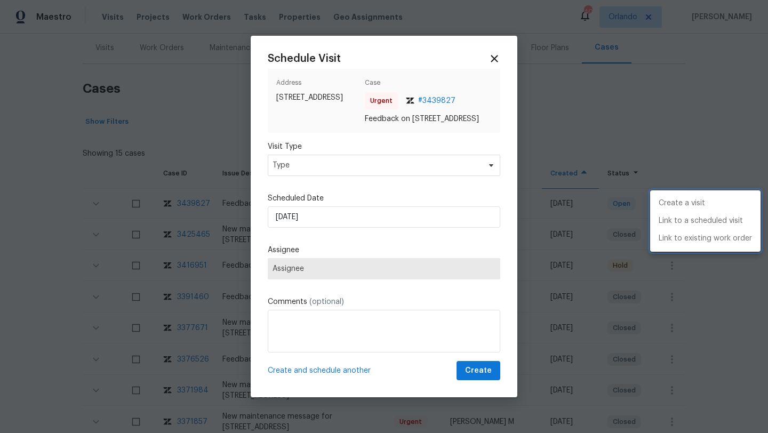
click at [336, 166] on div at bounding box center [384, 216] width 768 height 433
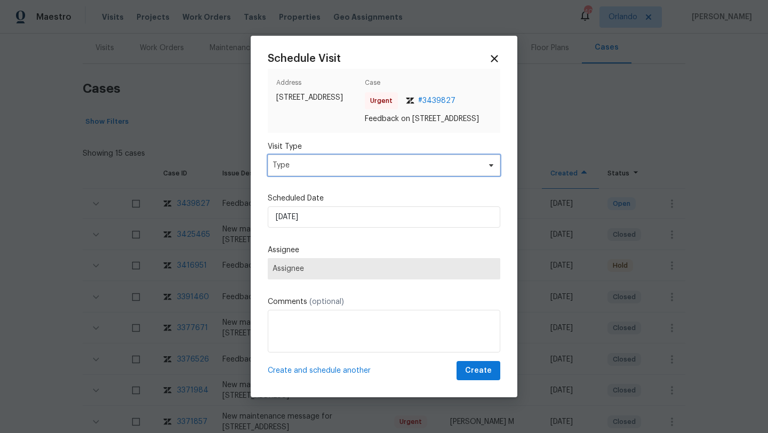
click at [336, 166] on span "Type" at bounding box center [376, 165] width 207 height 11
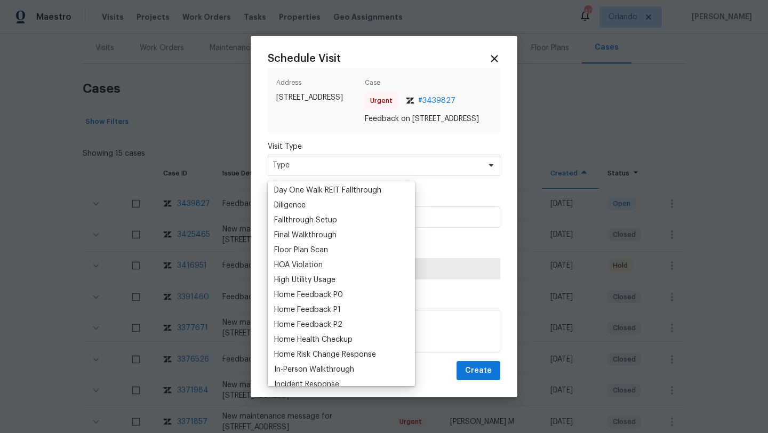
scroll to position [230, 0]
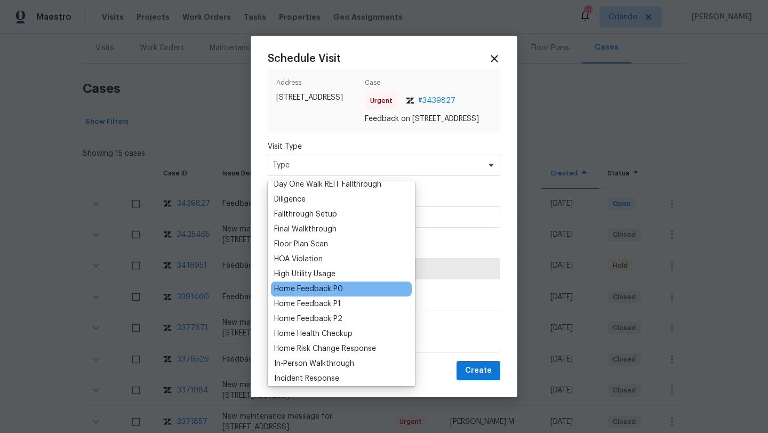
click at [310, 288] on div "Home Feedback P0" at bounding box center [308, 289] width 69 height 11
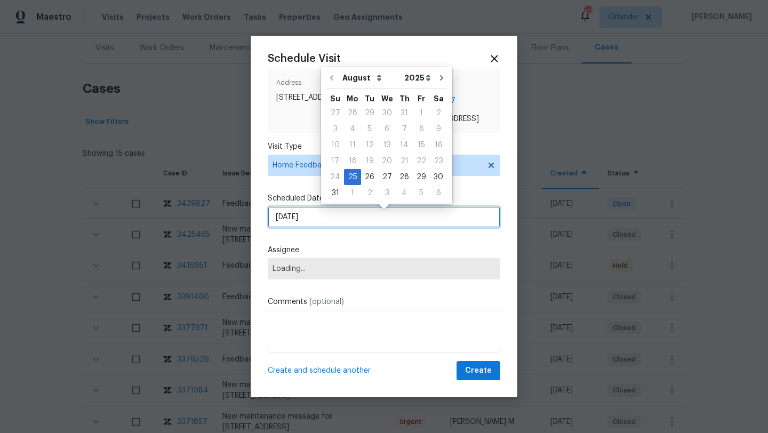
click at [306, 225] on input "25/08/2025" at bounding box center [384, 216] width 233 height 21
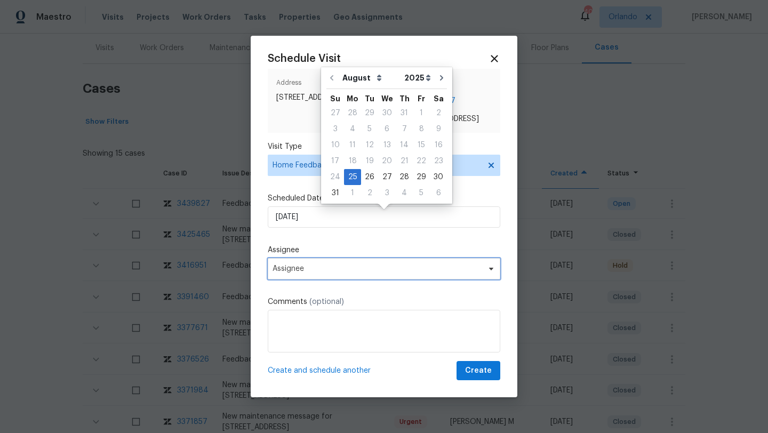
click at [321, 272] on span "Assignee" at bounding box center [377, 269] width 209 height 9
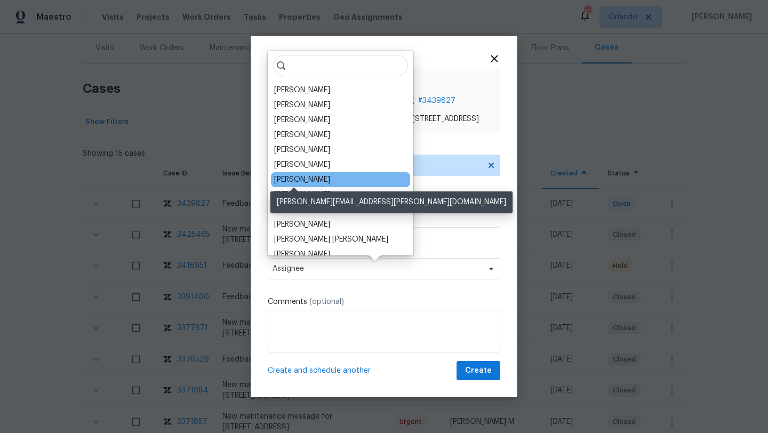
click at [306, 178] on div "Kim Peshek" at bounding box center [302, 179] width 56 height 11
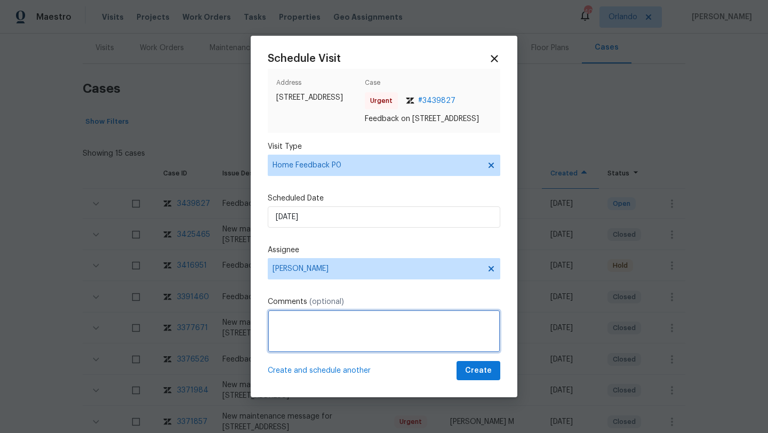
click at [293, 331] on textarea at bounding box center [384, 331] width 233 height 43
paste textarea "Windows wouldnt open, it felt very flipped, very strong paint smell, hole in wa…"
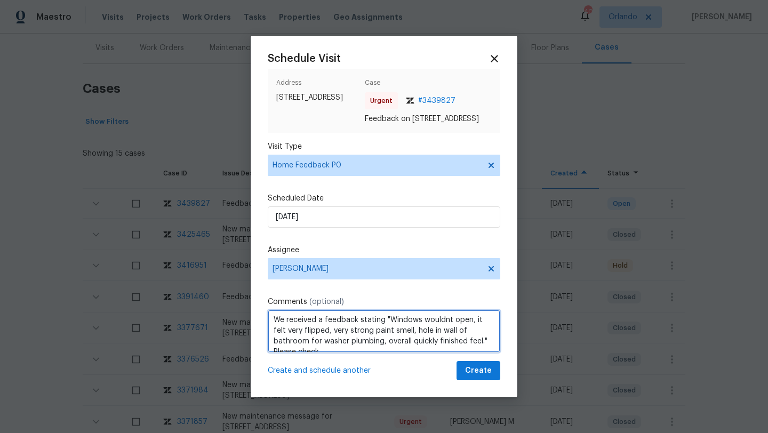
scroll to position [5, 0]
type textarea "We received a feedback stating "Windows wouldnt open, it felt very flipped, ver…"
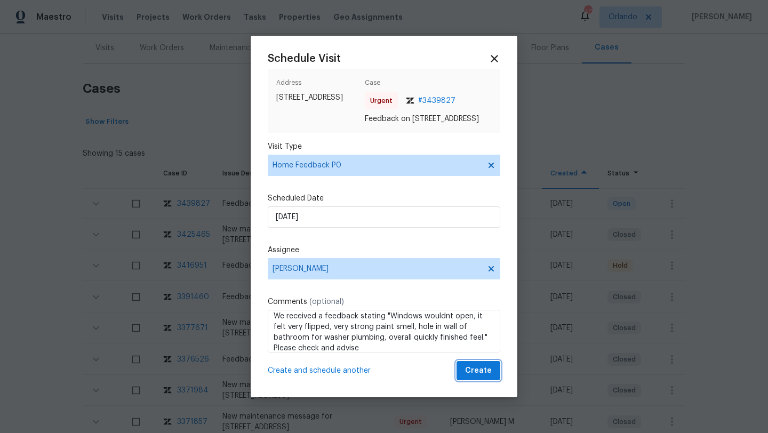
click at [468, 381] on button "Create" at bounding box center [479, 371] width 44 height 20
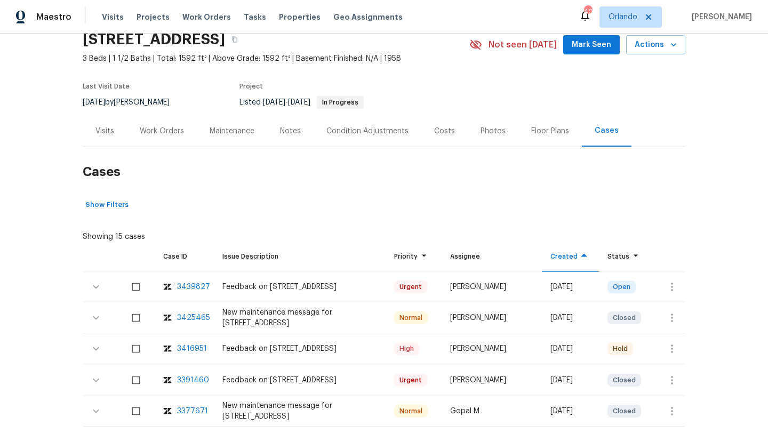
scroll to position [0, 0]
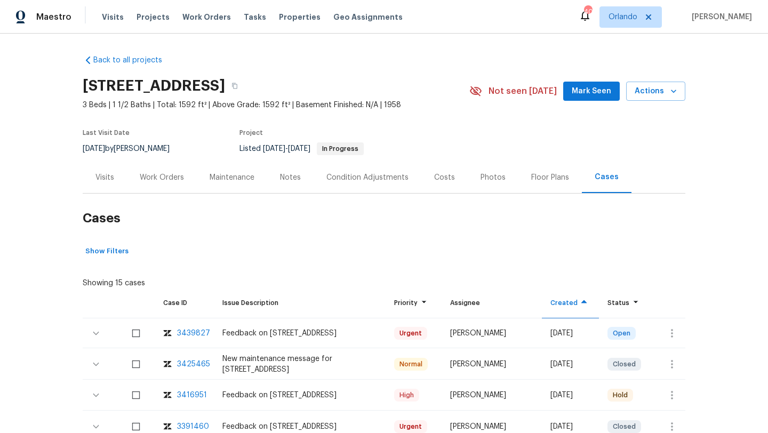
click at [93, 175] on div "Visits" at bounding box center [105, 177] width 44 height 31
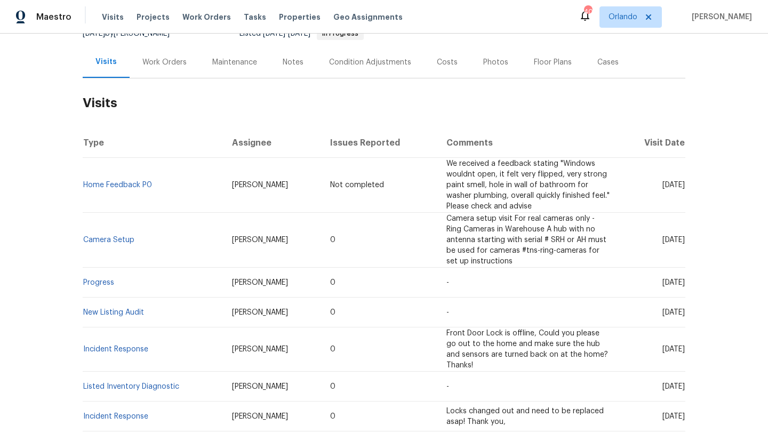
scroll to position [128, 0]
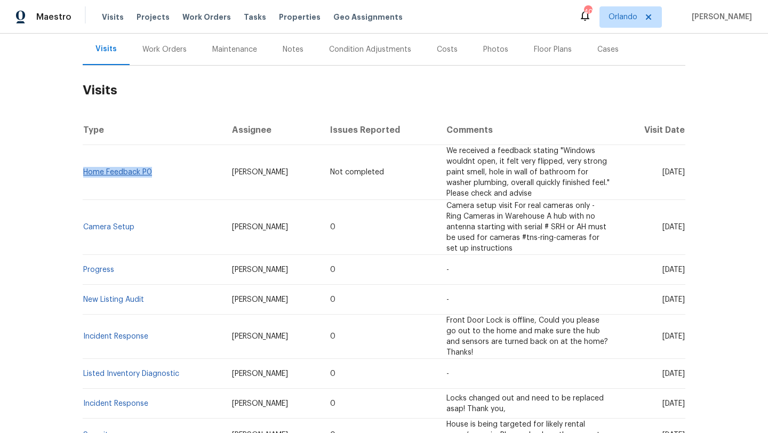
drag, startPoint x: 169, startPoint y: 180, endPoint x: 86, endPoint y: 173, distance: 83.5
click at [86, 173] on td "Home Feedback P0" at bounding box center [153, 172] width 141 height 55
copy link "Home Feedback P0"
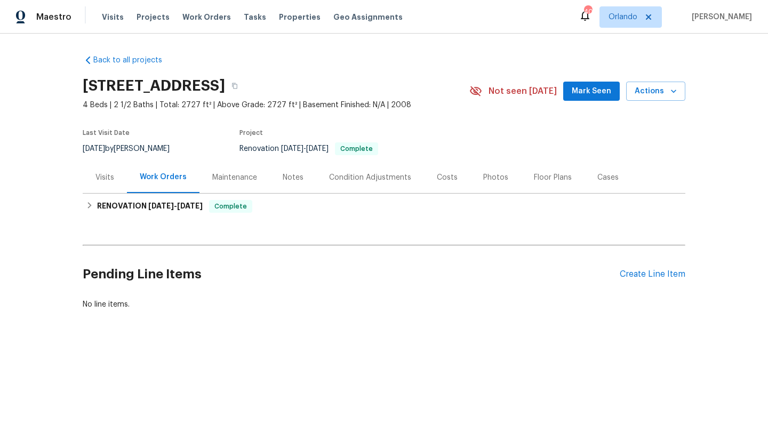
click at [141, 145] on div "[DATE] by [PERSON_NAME]" at bounding box center [133, 148] width 100 height 13
copy div "[DATE] by [PERSON_NAME]"
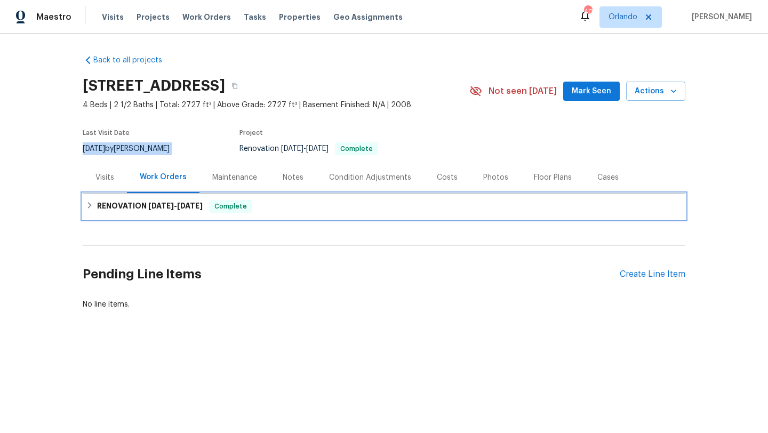
click at [162, 211] on h6 "RENOVATION [DATE] - [DATE]" at bounding box center [150, 206] width 106 height 13
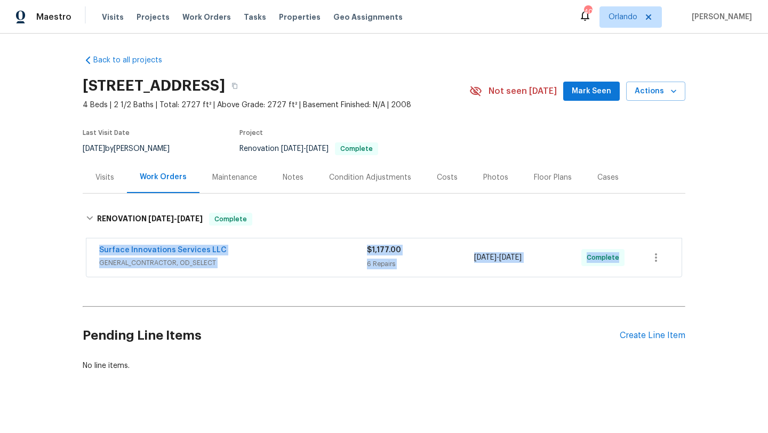
drag, startPoint x: 174, startPoint y: 242, endPoint x: 620, endPoint y: 276, distance: 446.6
click at [633, 276] on div "Surface Innovations Services LLC GENERAL_CONTRACTOR, OD_SELECT $1,177.00 6 Repa…" at bounding box center [383, 257] width 595 height 38
copy div "Surface Innovations Services LLC GENERAL_CONTRACTOR, OD_SELECT $1,177.00 6 Repa…"
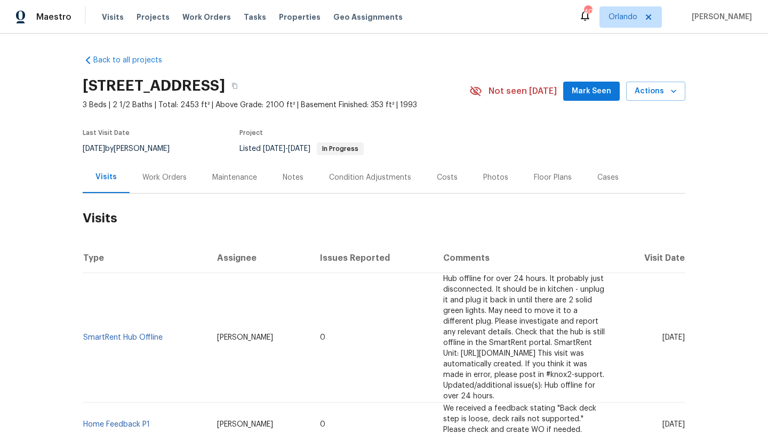
click at [162, 190] on div "Work Orders" at bounding box center [165, 177] width 70 height 31
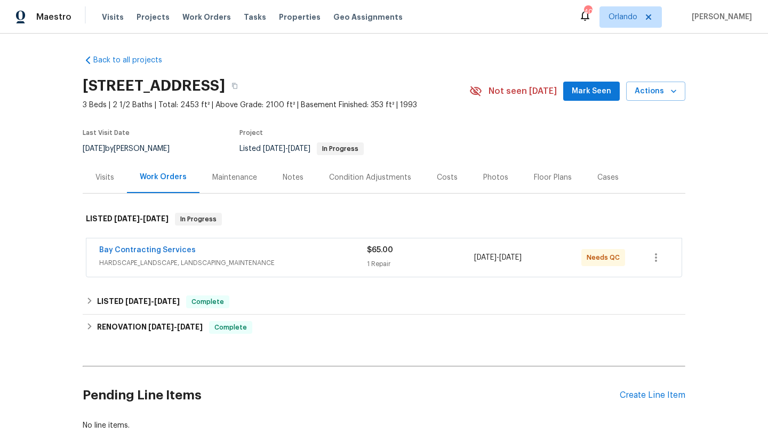
click at [270, 245] on div "Bay Contracting Services" at bounding box center [233, 251] width 268 height 13
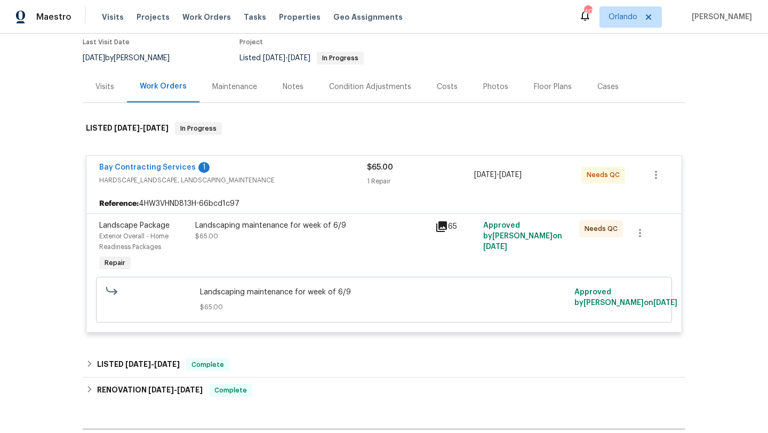
scroll to position [94, 0]
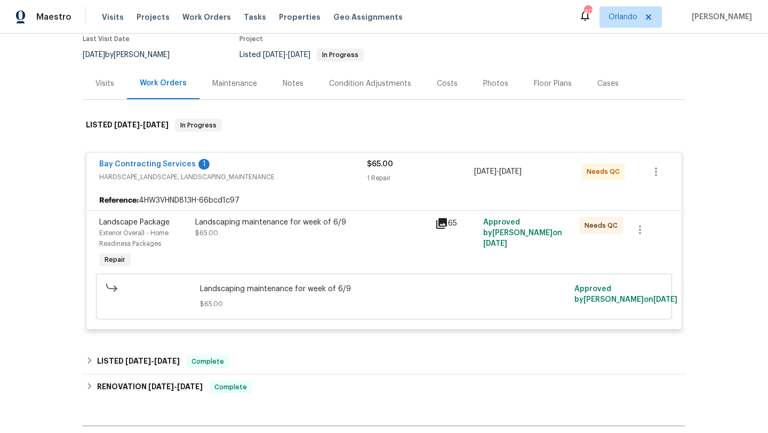
click at [163, 52] on div "6/26/2025 by Brian Holloway" at bounding box center [133, 55] width 100 height 13
copy div "6/26/2025 by Brian Holloway"
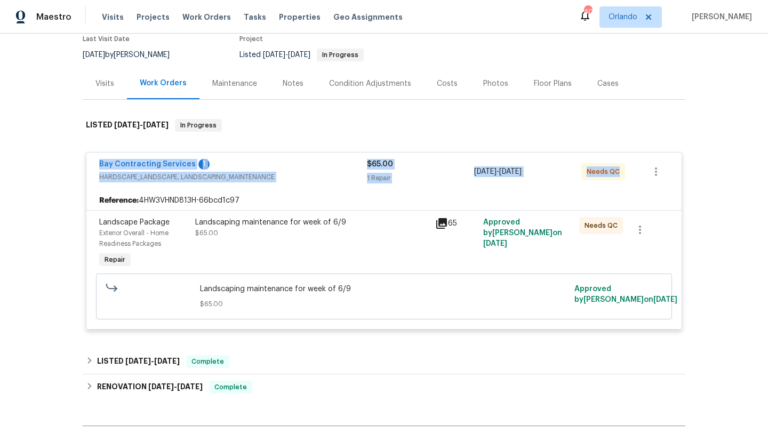
drag, startPoint x: 92, startPoint y: 163, endPoint x: 672, endPoint y: 184, distance: 580.1
click at [673, 185] on div "Bay Contracting Services 1 HARDSCAPE_LANDSCAPE, LANDSCAPING_MAINTENANCE $65.00 …" at bounding box center [383, 172] width 595 height 38
copy div "Bay Contracting Services 1 HARDSCAPE_LANDSCAPE, LANDSCAPING_MAINTENANCE $65.00 …"
click at [57, 167] on div "Back to all projects 806 14th Ave, Pleasant Grove, AL 35127 3 Beds | 2 1/2 Bath…" at bounding box center [384, 233] width 768 height 399
drag, startPoint x: 95, startPoint y: 161, endPoint x: 622, endPoint y: 182, distance: 526.9
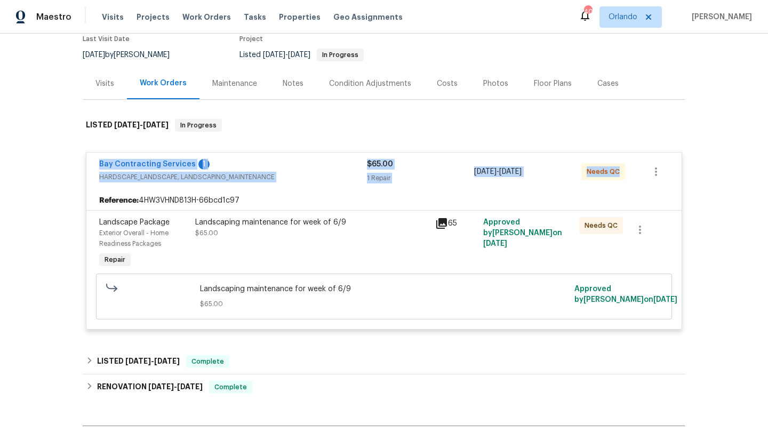
click at [622, 183] on div "Bay Contracting Services 1 HARDSCAPE_LANDSCAPE, LANDSCAPING_MAINTENANCE $65.00 …" at bounding box center [383, 172] width 595 height 38
copy div "Bay Contracting Services 1 HARDSCAPE_LANDSCAPE, LANDSCAPING_MAINTENANCE $65.00 …"
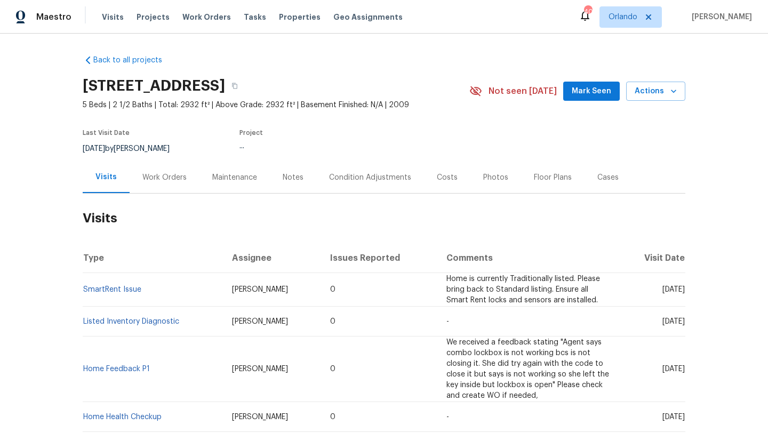
click at [259, 117] on section "[STREET_ADDRESS] 5 Beds | 2 1/2 Baths | Total: 2932 ft² | Above Grade: 2932 ft²…" at bounding box center [384, 117] width 603 height 90
click at [160, 181] on div "Work Orders" at bounding box center [164, 177] width 44 height 11
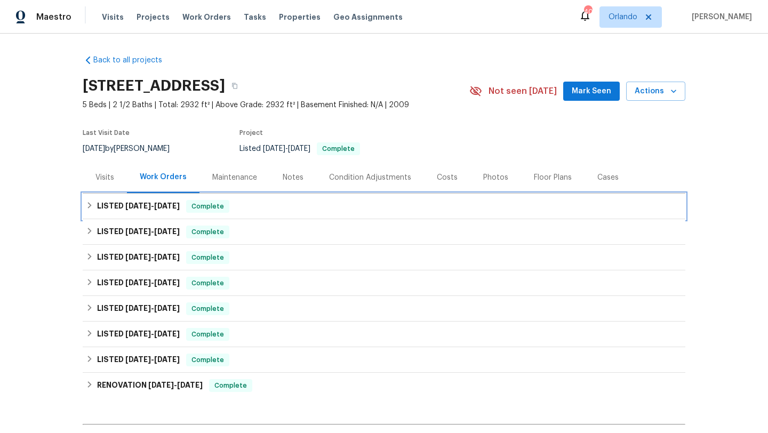
click at [165, 210] on h6 "LISTED [DATE] - [DATE]" at bounding box center [138, 206] width 83 height 13
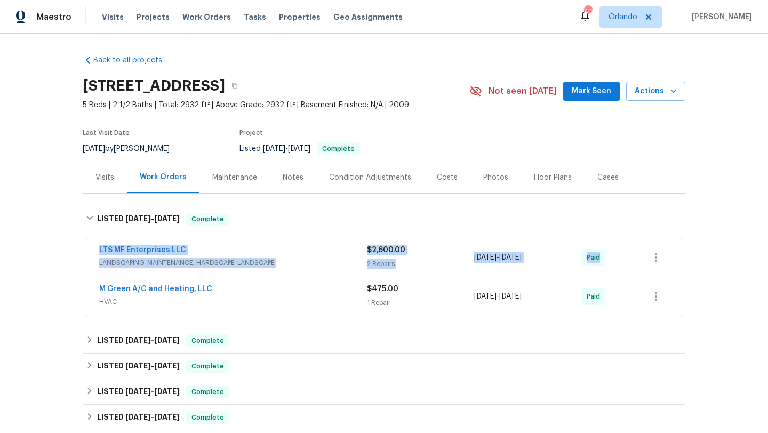
drag, startPoint x: 113, startPoint y: 245, endPoint x: 620, endPoint y: 258, distance: 507.9
click at [622, 259] on div "Back to all projects [STREET_ADDRESS] 5 Beds | 2 1/2 Baths | Total: 2932 ft² | …" at bounding box center [384, 233] width 768 height 399
copy div "LTS MF Enterprises LLC LANDSCAPING_MAINTENANCE, HARDSCAPE_LANDSCAPE $2,600.00 2…"
click at [25, 253] on div "Back to all projects [STREET_ADDRESS] 5 Beds | 2 1/2 Baths | Total: 2932 ft² | …" at bounding box center [384, 233] width 768 height 399
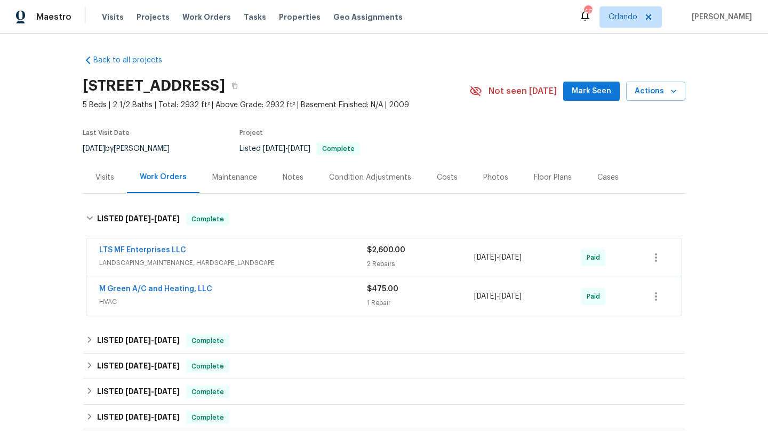
click at [316, 257] on div "LTS MF Enterprises LLC" at bounding box center [233, 251] width 268 height 13
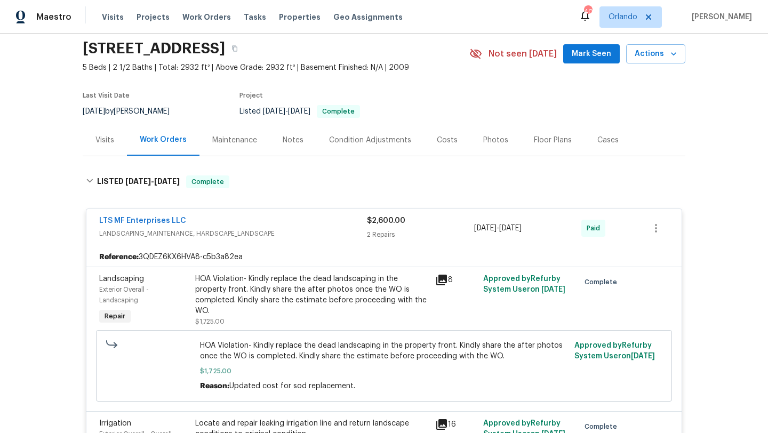
scroll to position [22, 0]
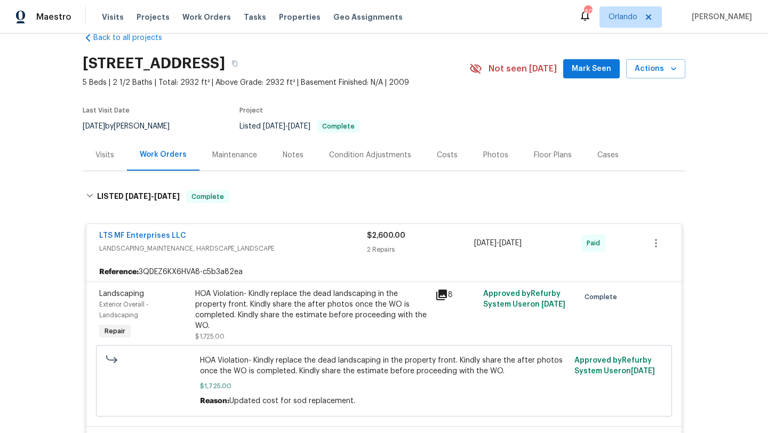
click at [598, 155] on div "Cases" at bounding box center [607, 155] width 21 height 11
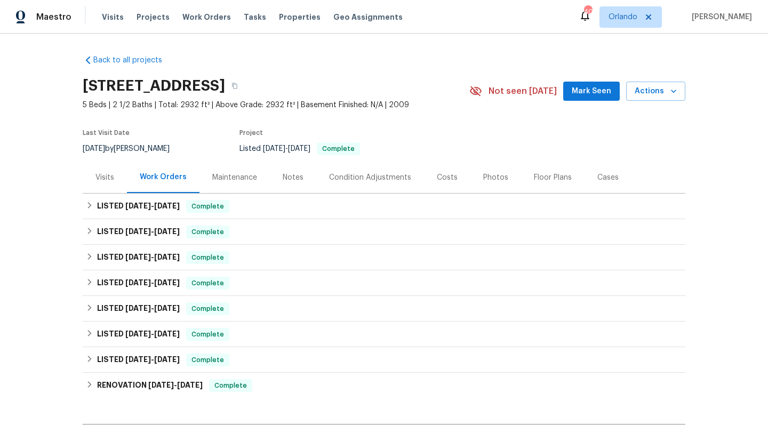
click at [591, 175] on div "Cases" at bounding box center [608, 177] width 47 height 31
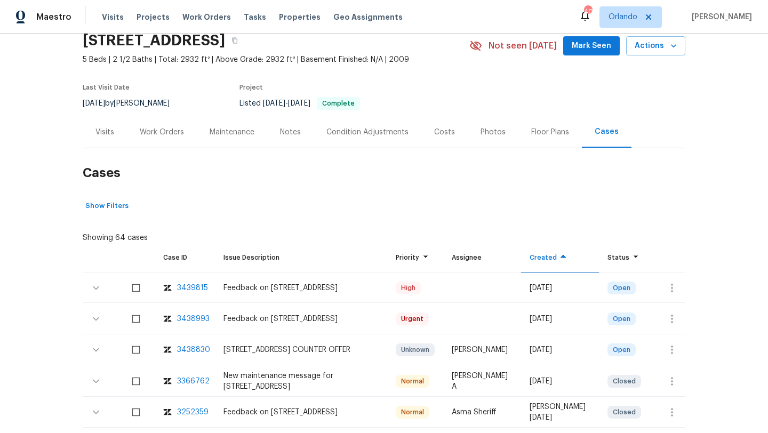
scroll to position [46, 0]
click at [194, 317] on div "3438993" at bounding box center [193, 318] width 33 height 11
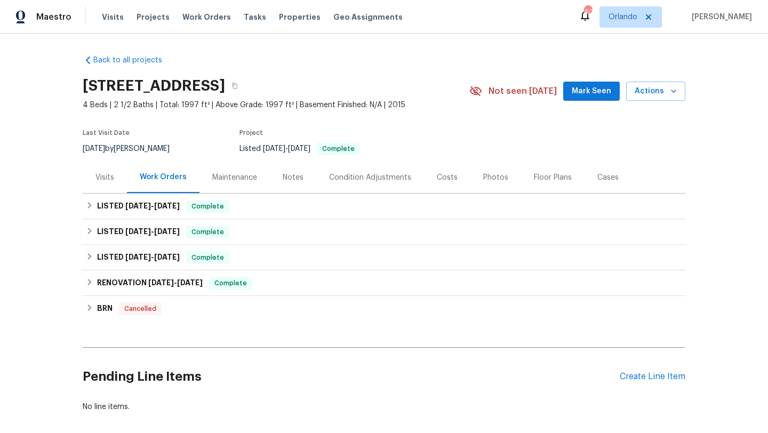
click at [160, 143] on div "[DATE] by [PERSON_NAME]" at bounding box center [133, 148] width 100 height 13
copy div "[DATE] by [PERSON_NAME]"
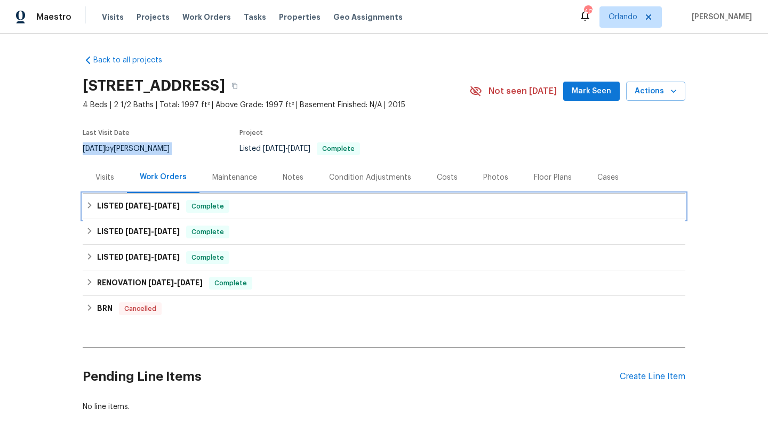
click at [162, 206] on span "[DATE]" at bounding box center [167, 205] width 26 height 7
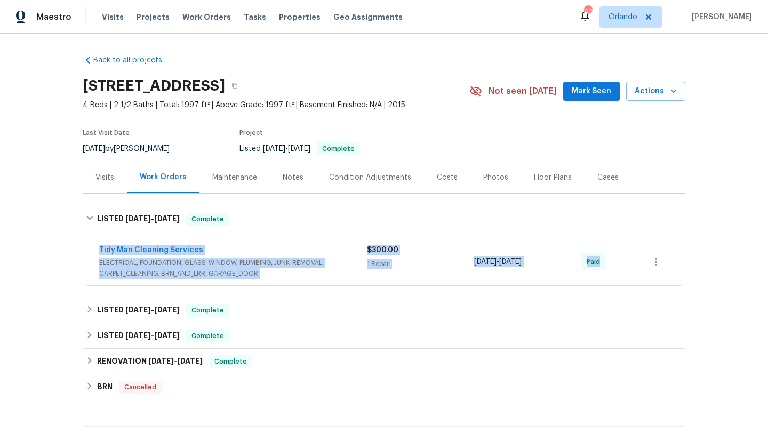
drag, startPoint x: 94, startPoint y: 241, endPoint x: 614, endPoint y: 260, distance: 520.3
click at [629, 261] on div "Tidy Man Cleaning Services ELECTRICAL, FOUNDATION, GLASS_WINDOW, PLUMBING, JUNK…" at bounding box center [383, 261] width 595 height 47
copy div "Tidy Man Cleaning Services ELECTRICAL, FOUNDATION, GLASS_WINDOW, PLUMBING, JUNK…"
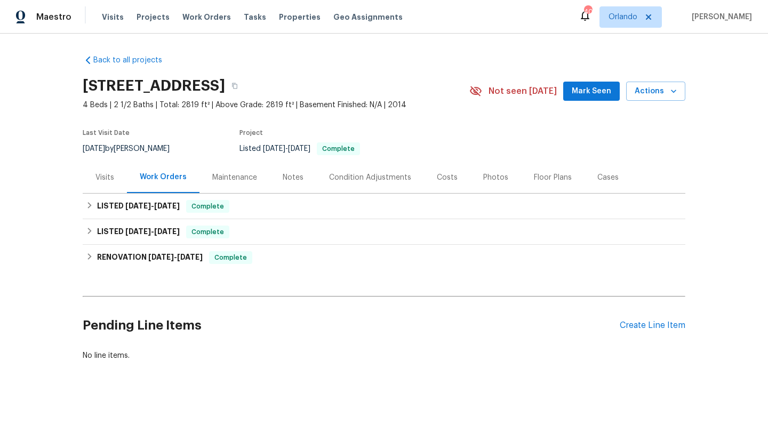
click at [124, 146] on div "[DATE] by [PERSON_NAME]" at bounding box center [133, 148] width 100 height 13
click at [124, 146] on div "8/4/2025 by Alex Baum" at bounding box center [133, 148] width 100 height 13
copy div "8/4/2025 by Alex Baum"
click at [133, 216] on div "LISTED 8/6/25 - 8/7/25 Complete" at bounding box center [384, 207] width 603 height 26
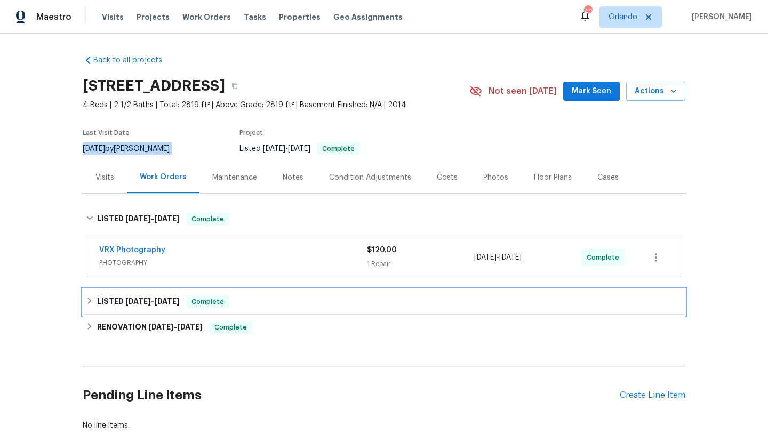
click at [109, 292] on div "LISTED 8/1/25 - 8/2/25 Complete" at bounding box center [384, 302] width 603 height 26
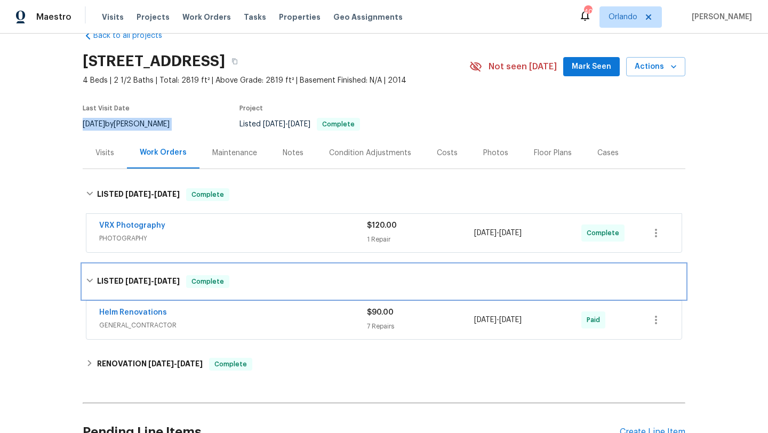
scroll to position [25, 0]
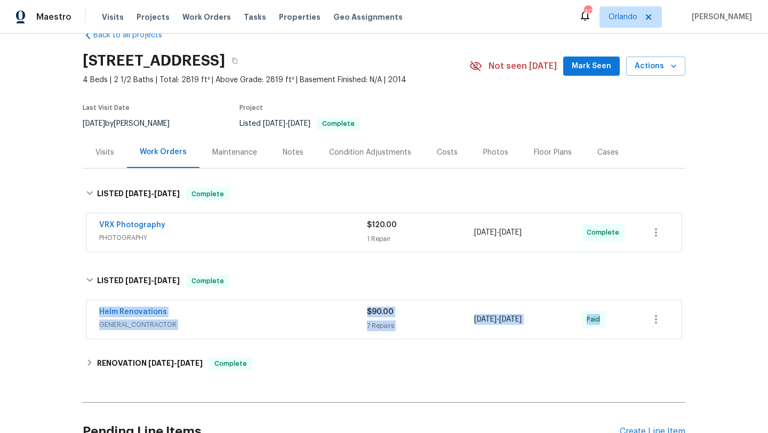
drag, startPoint x: 95, startPoint y: 306, endPoint x: 622, endPoint y: 314, distance: 527.0
click at [622, 314] on div "Helm Renovations GENERAL_CONTRACTOR $90.00 7 Repairs 8/1/2025 - 8/2/2025 Paid" at bounding box center [383, 319] width 595 height 38
copy div "Helm Renovations GENERAL_CONTRACTOR $90.00 7 Repairs 8/1/2025 - 8/2/2025 Paid"
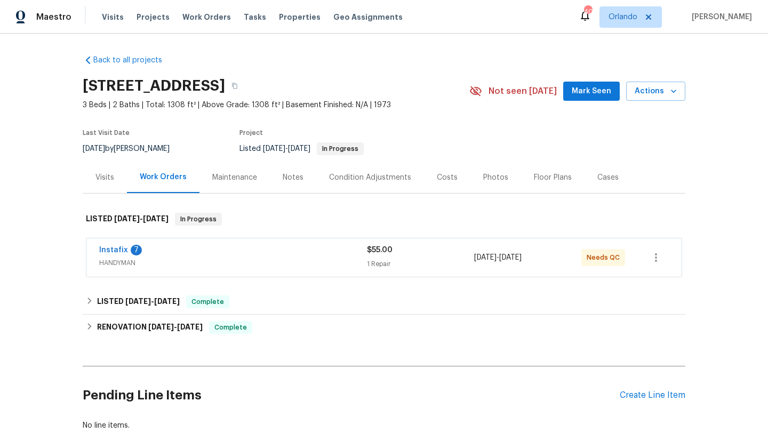
click at [120, 149] on div "8/7/2025 by Kati Dunn" at bounding box center [133, 148] width 100 height 13
copy div "8/7/2025 by Kati Dunn"
click at [230, 253] on div "Instafix 7" at bounding box center [233, 251] width 268 height 13
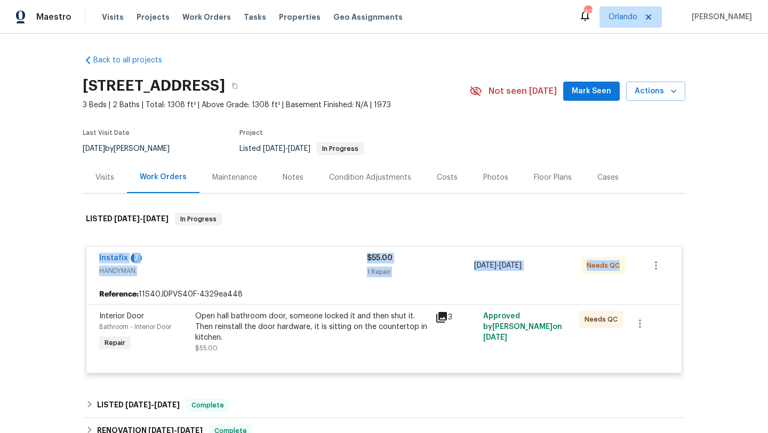
drag, startPoint x: 89, startPoint y: 253, endPoint x: 635, endPoint y: 271, distance: 546.4
click at [635, 271] on div "Instafix 7 HANDYMAN $55.00 1 Repair 7/30/2025 - 8/1/2025 Needs QC" at bounding box center [383, 265] width 595 height 38
copy div "Instafix 7 HANDYMAN $55.00 1 Repair 7/30/2025 - 8/1/2025 Needs QC"
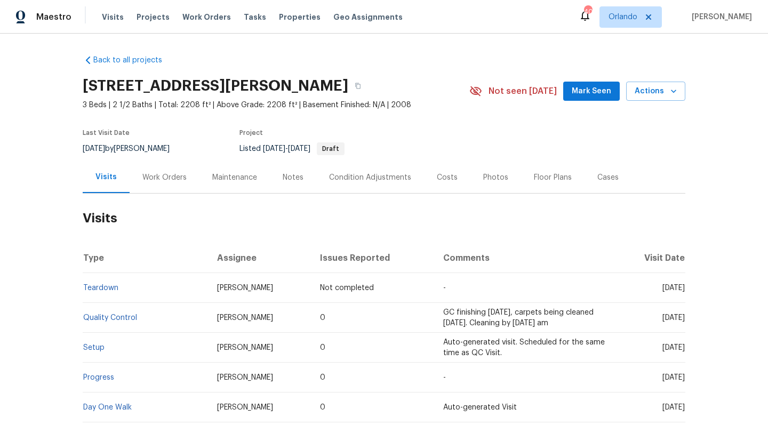
scroll to position [25, 0]
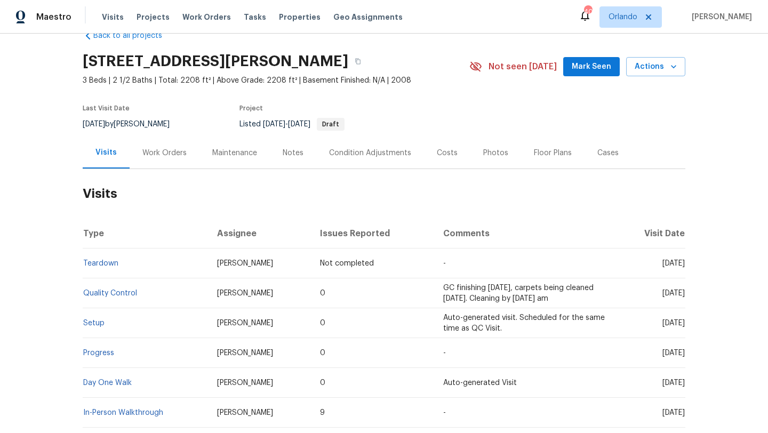
click at [156, 147] on div "Work Orders" at bounding box center [165, 152] width 70 height 31
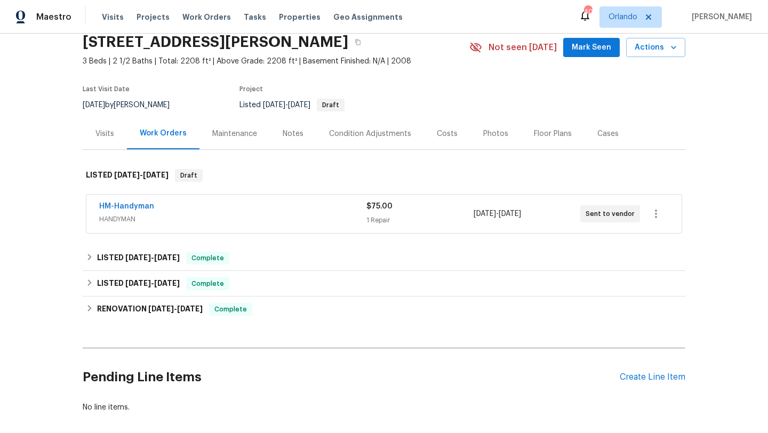
scroll to position [45, 0]
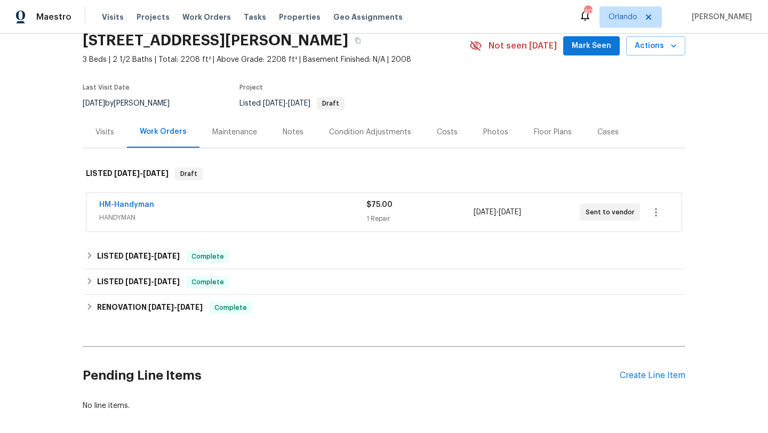
click at [221, 209] on div "HM-Handyman" at bounding box center [232, 205] width 267 height 13
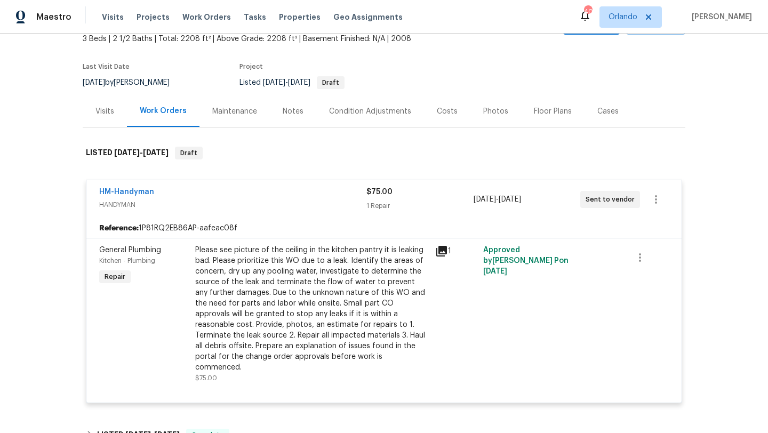
scroll to position [67, 0]
click at [430, 248] on div "Please see picture of the ceiling in the kitchen pantry it is leaking bad. Plea…" at bounding box center [312, 313] width 240 height 145
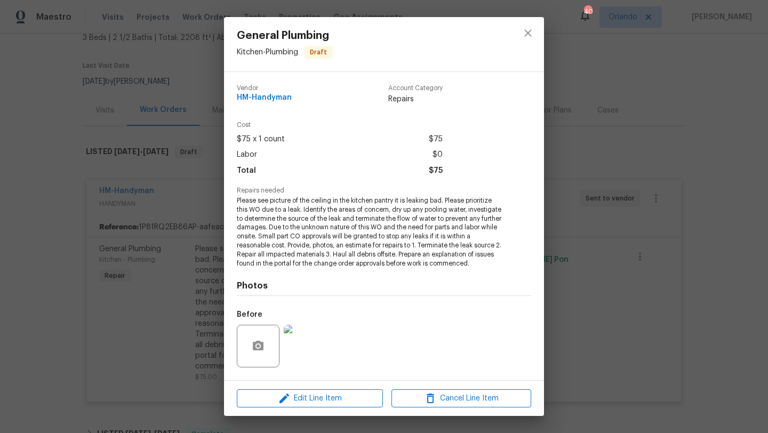
scroll to position [76, 0]
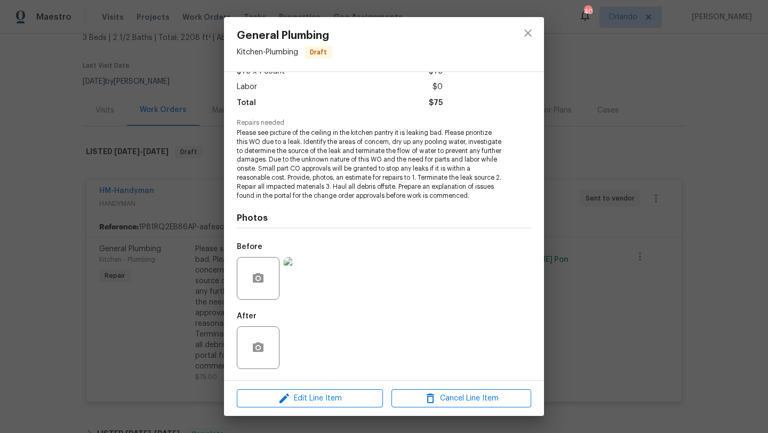
click at [312, 293] on img at bounding box center [305, 278] width 43 height 43
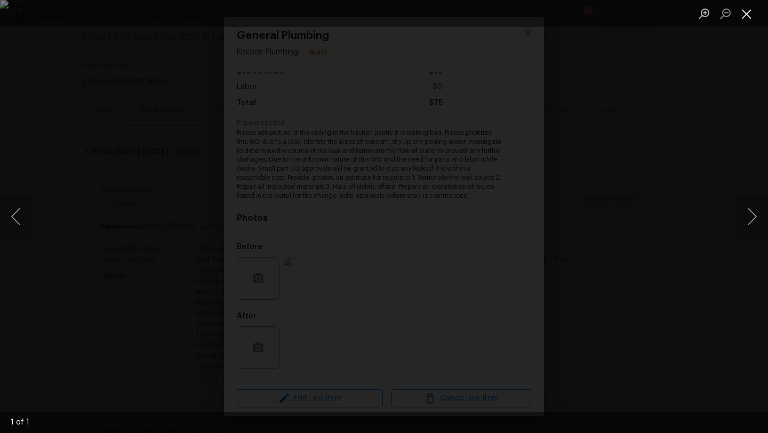
click at [741, 18] on button "Close lightbox" at bounding box center [746, 13] width 21 height 19
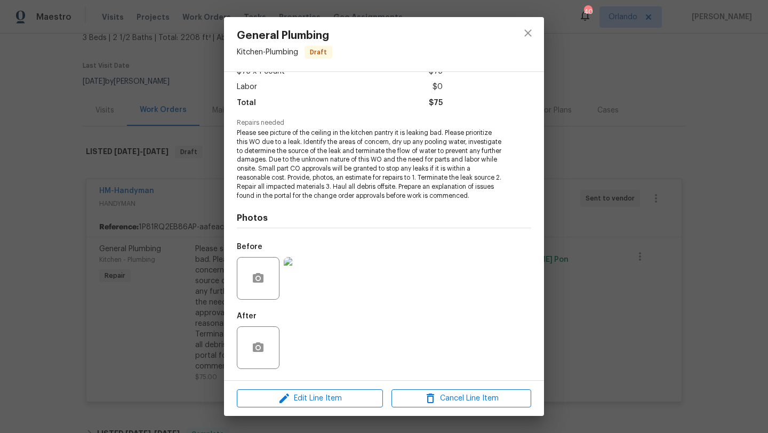
click at [700, 73] on div "General Plumbing Kitchen - Plumbing Draft Vendor HM-Handyman Account Category R…" at bounding box center [384, 216] width 768 height 433
